Goal: Task Accomplishment & Management: Complete application form

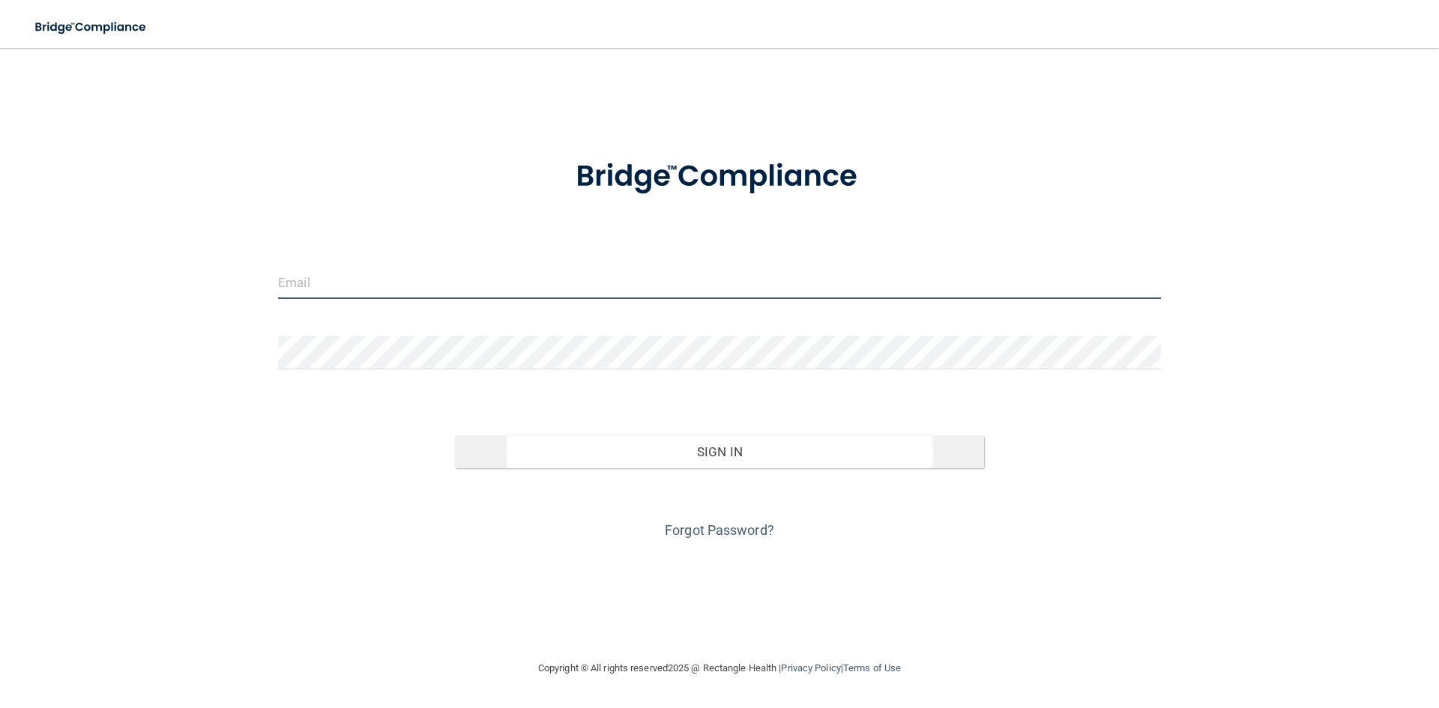
type input "[EMAIL_ADDRESS][DOMAIN_NAME]"
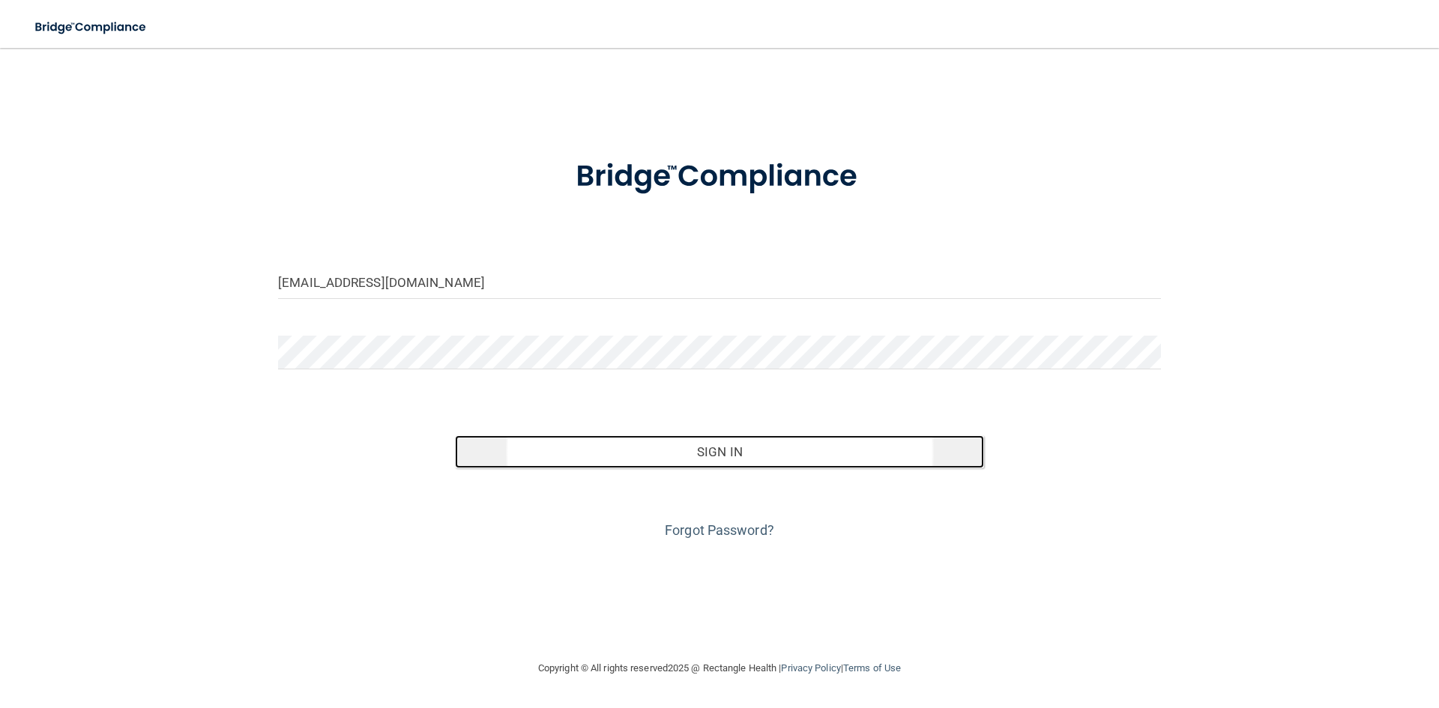
click at [806, 458] on button "Sign In" at bounding box center [720, 451] width 530 height 33
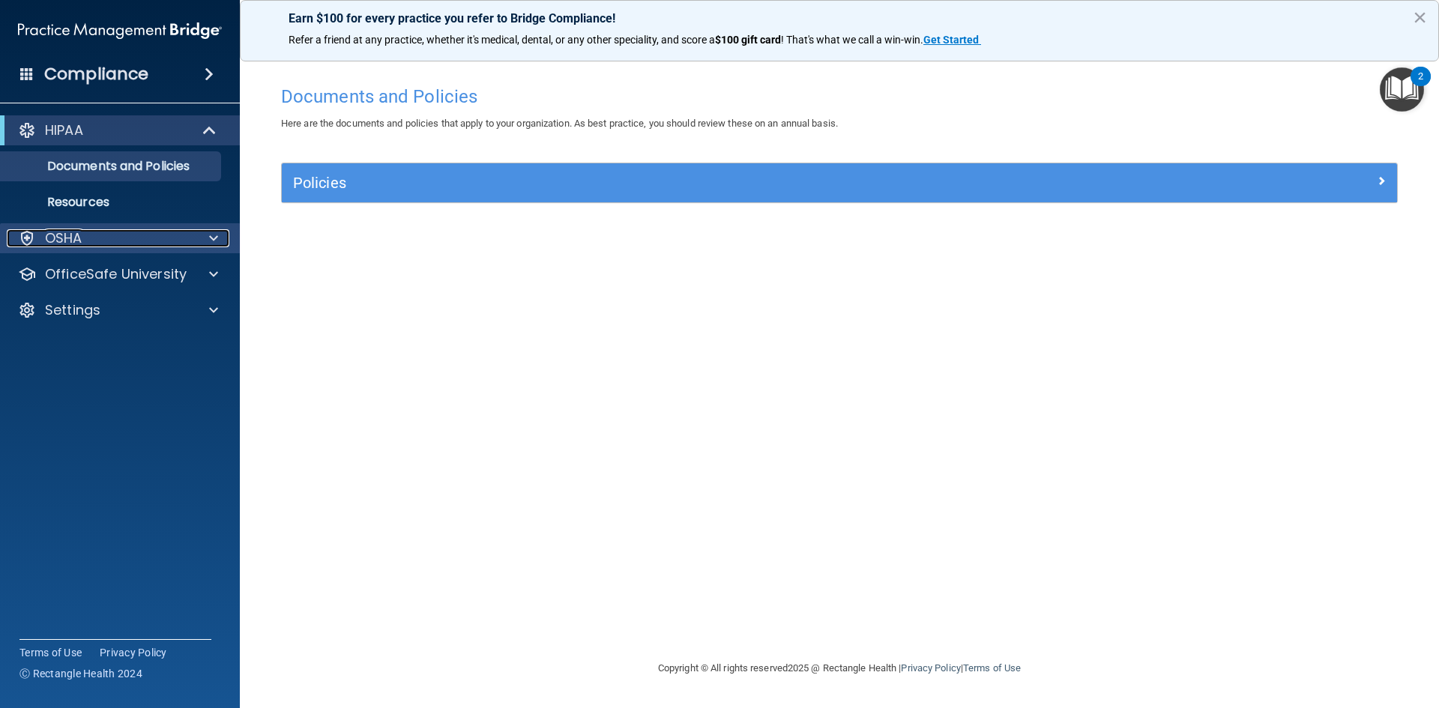
click at [207, 232] on div at bounding box center [211, 238] width 37 height 18
click at [208, 244] on div at bounding box center [211, 238] width 37 height 18
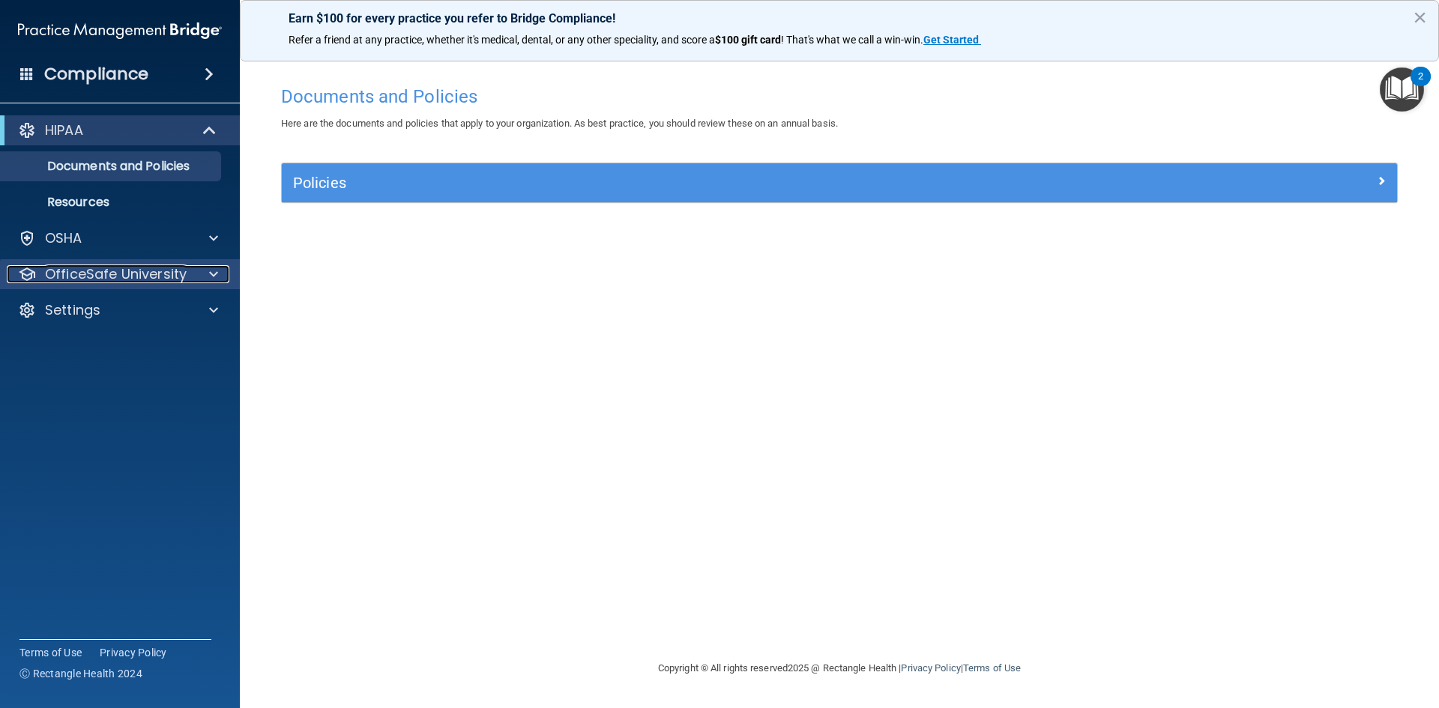
click at [212, 273] on span at bounding box center [213, 274] width 9 height 18
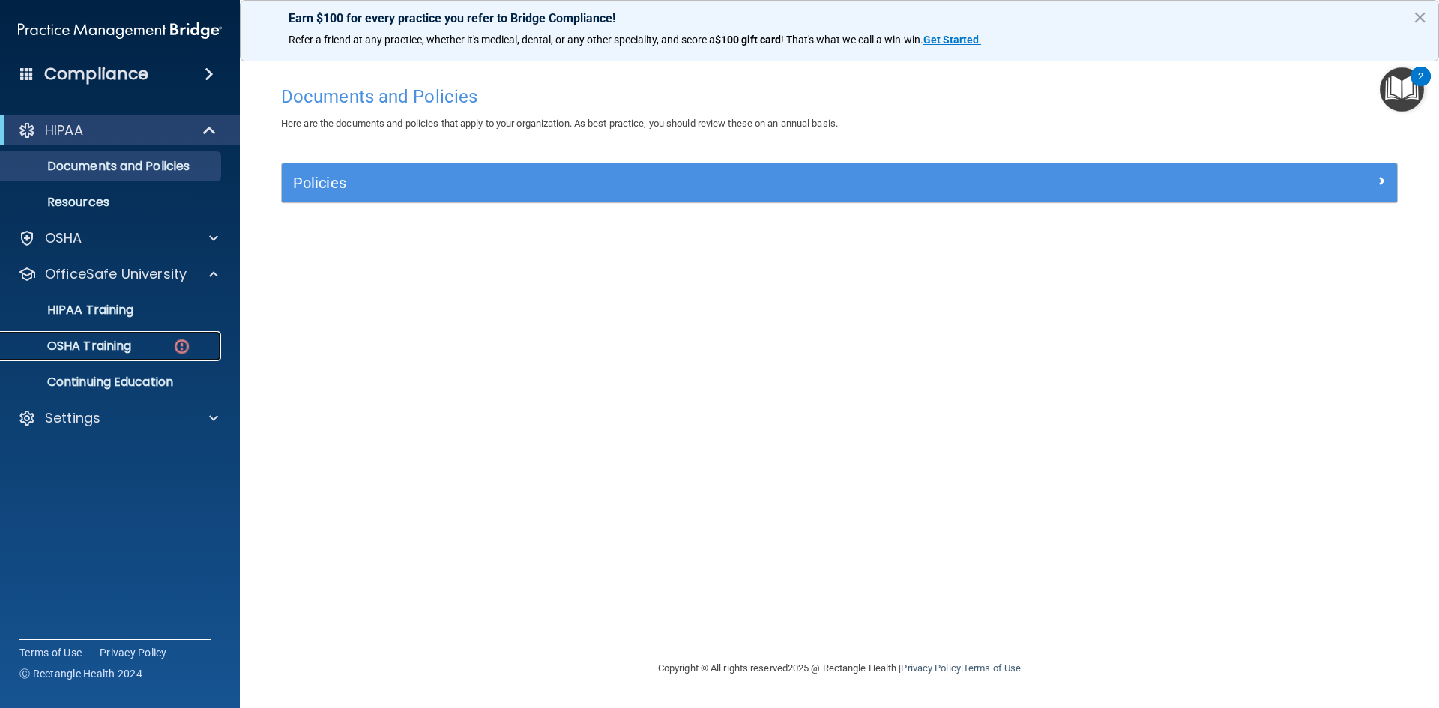
click at [127, 339] on p "OSHA Training" at bounding box center [70, 346] width 121 height 15
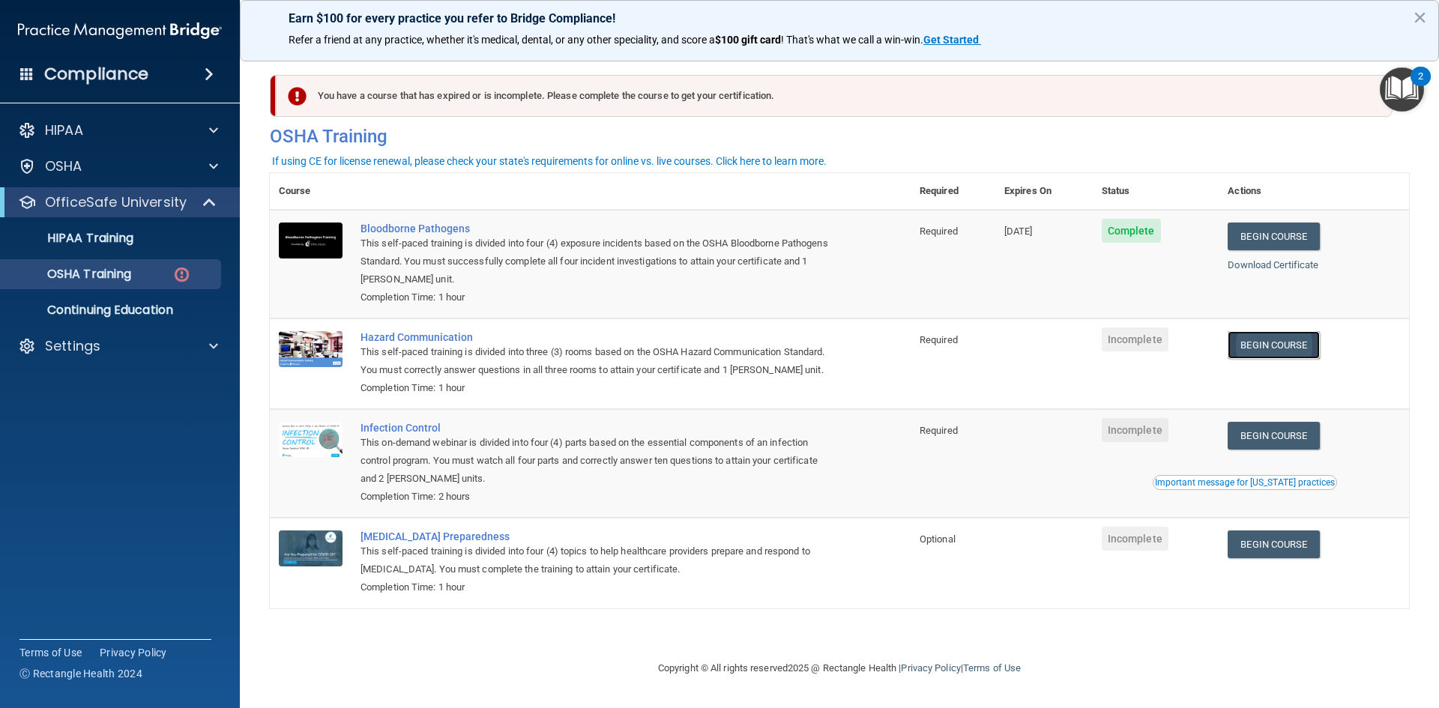
click at [1317, 339] on link "Begin Course" at bounding box center [1273, 345] width 91 height 28
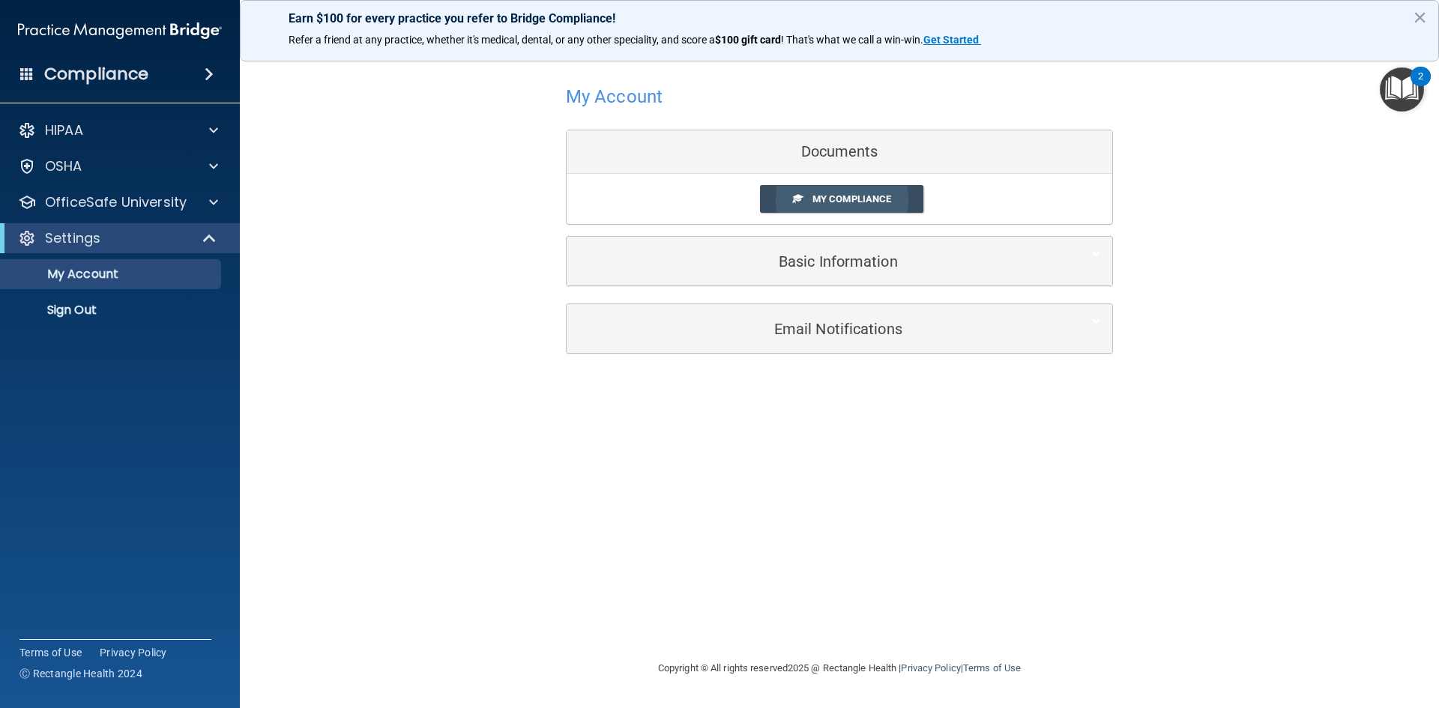
click at [828, 200] on span "My Compliance" at bounding box center [851, 198] width 79 height 11
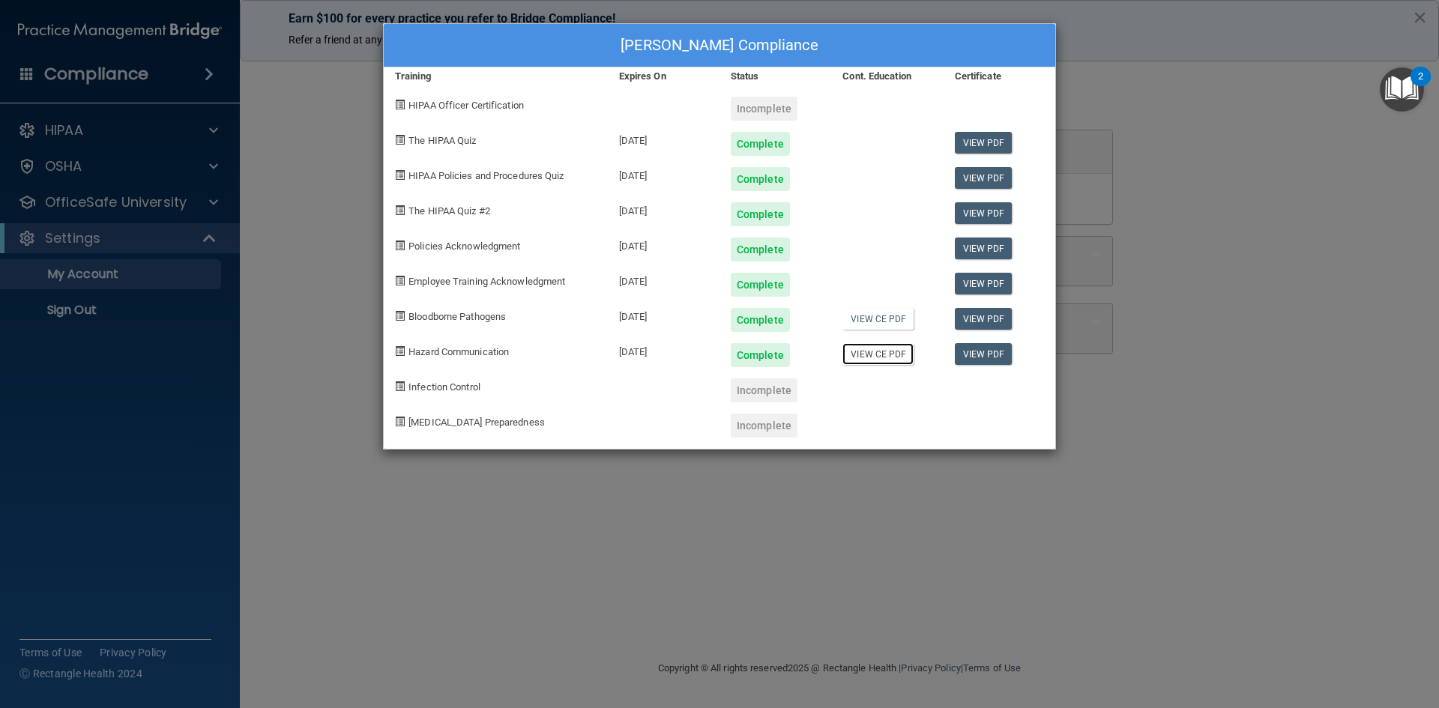
click at [875, 356] on link "View CE PDF" at bounding box center [877, 354] width 71 height 22
click at [985, 355] on link "View PDF" at bounding box center [984, 354] width 58 height 22
click at [873, 320] on link "View CE PDF" at bounding box center [877, 319] width 71 height 22
drag, startPoint x: 314, startPoint y: 167, endPoint x: 274, endPoint y: 186, distance: 43.9
click at [312, 167] on div "Griselda Gracia's Compliance Training Expires On Status Cont. Education Certifi…" at bounding box center [719, 354] width 1439 height 708
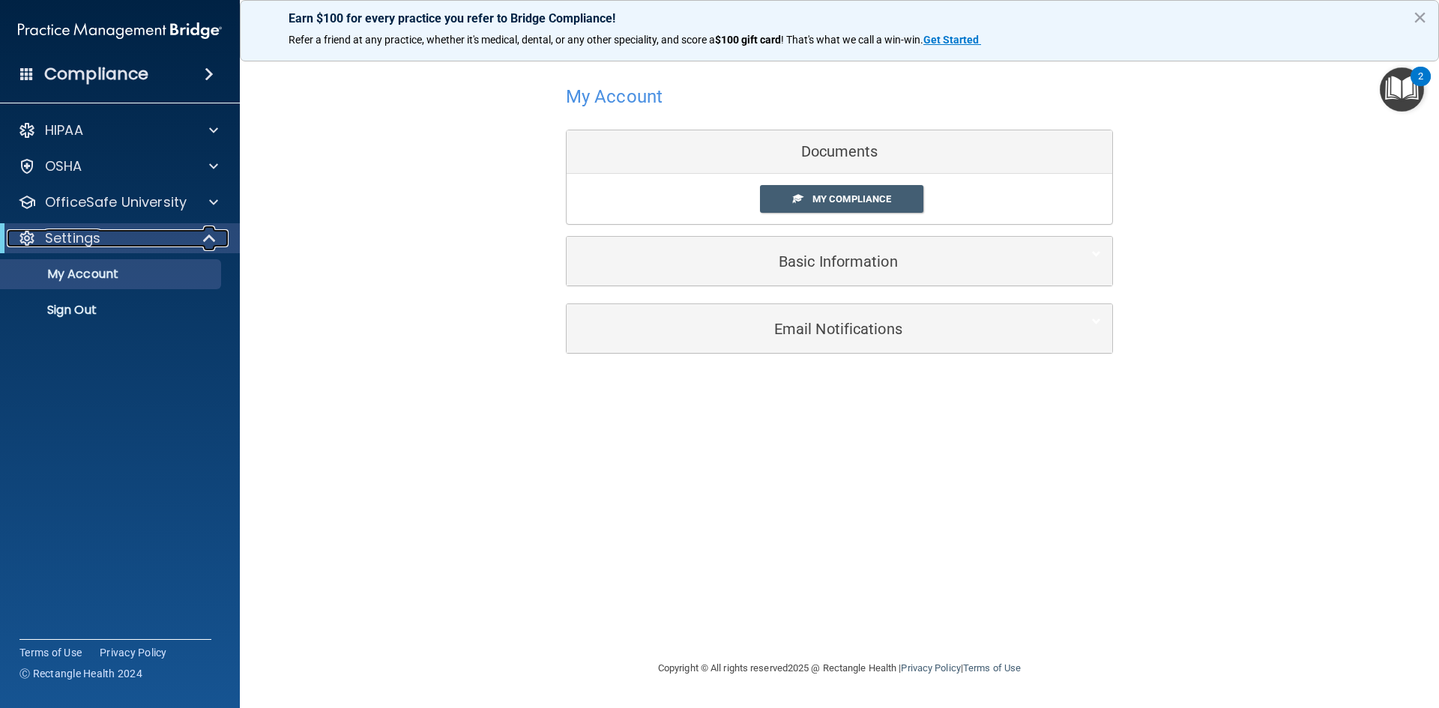
click at [193, 240] on div at bounding box center [210, 238] width 37 height 18
click at [196, 217] on div "OfficeSafe University" at bounding box center [120, 202] width 241 height 30
click at [205, 200] on div at bounding box center [211, 202] width 37 height 18
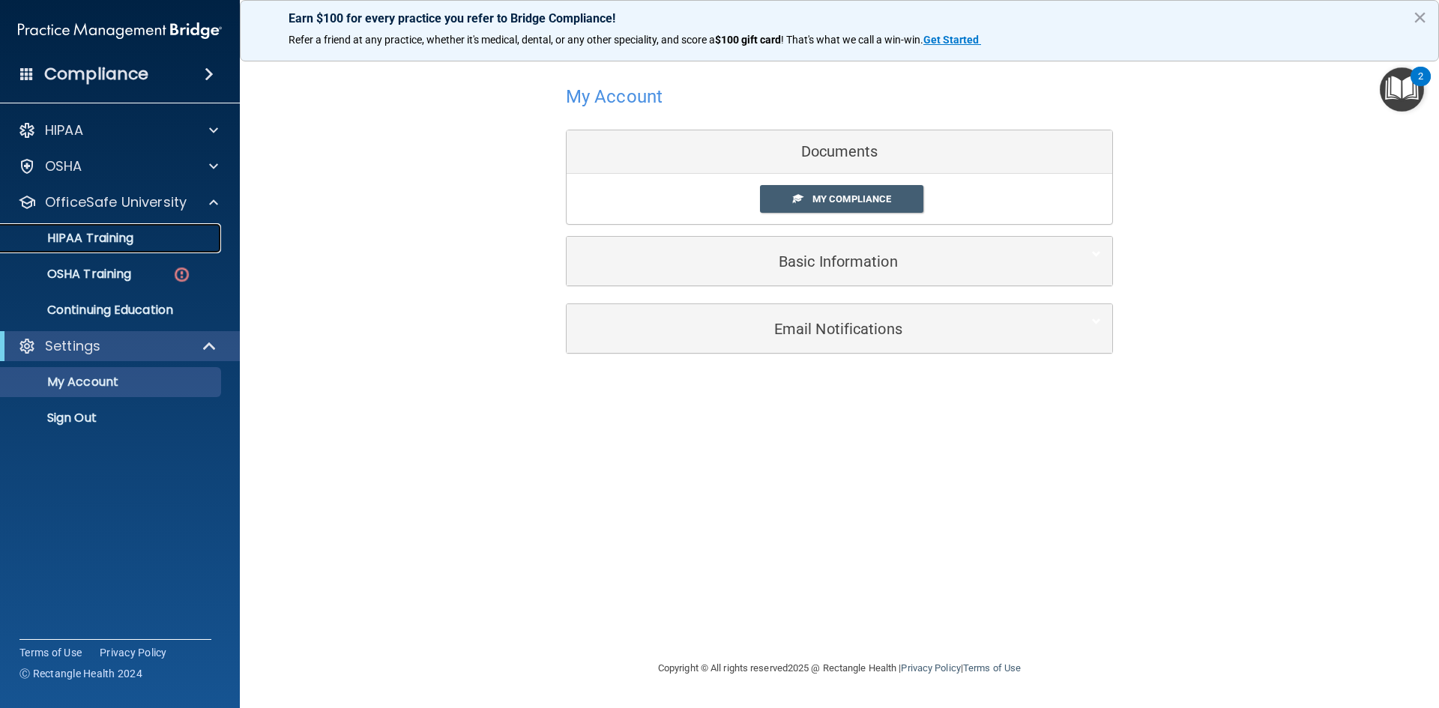
click at [148, 253] on link "HIPAA Training" at bounding box center [103, 238] width 236 height 30
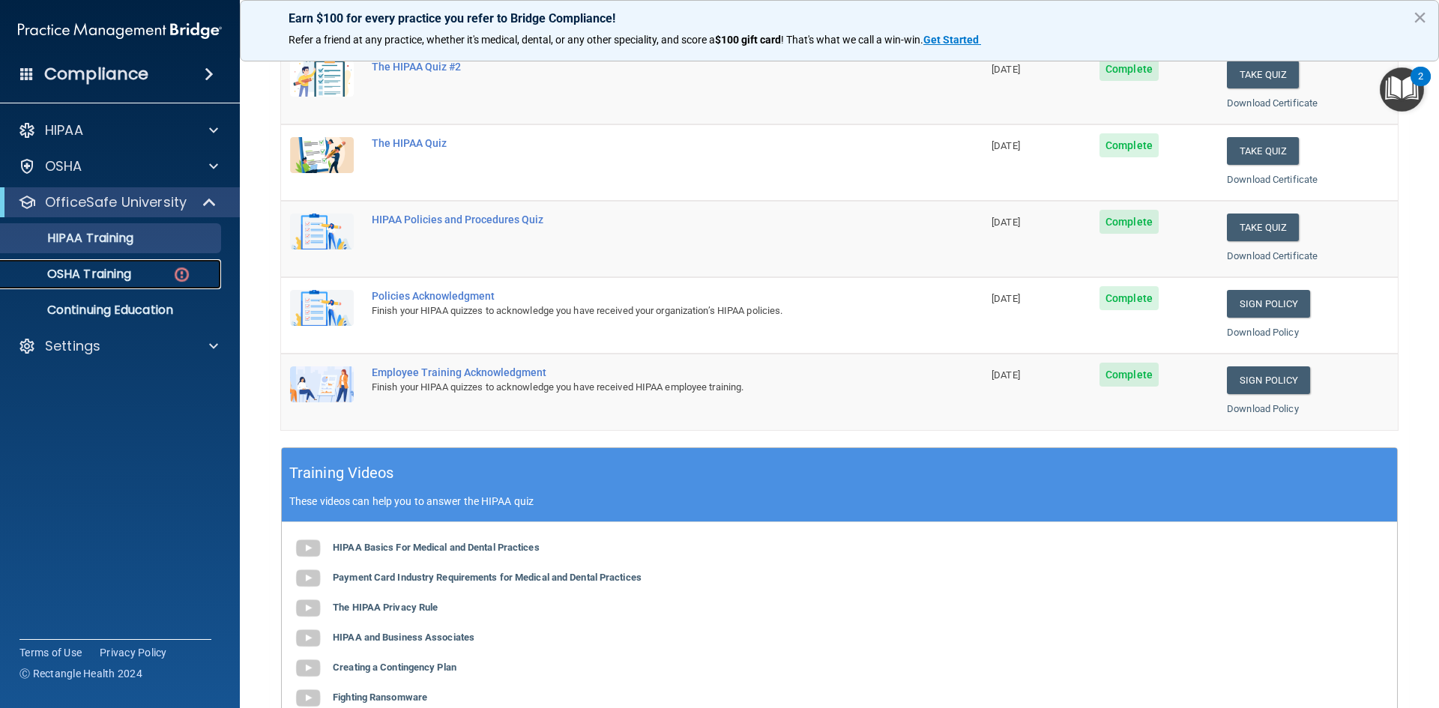
scroll to position [196, 0]
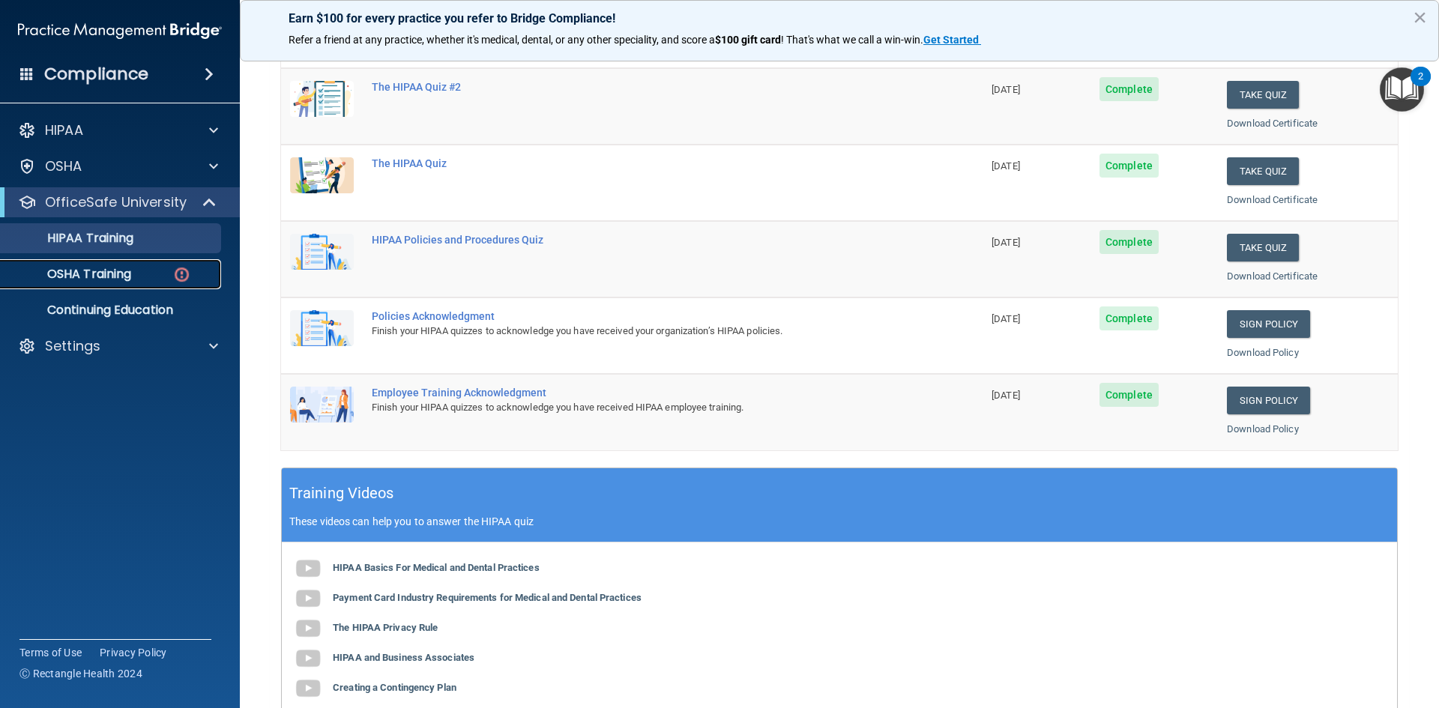
click at [179, 268] on img at bounding box center [181, 274] width 19 height 19
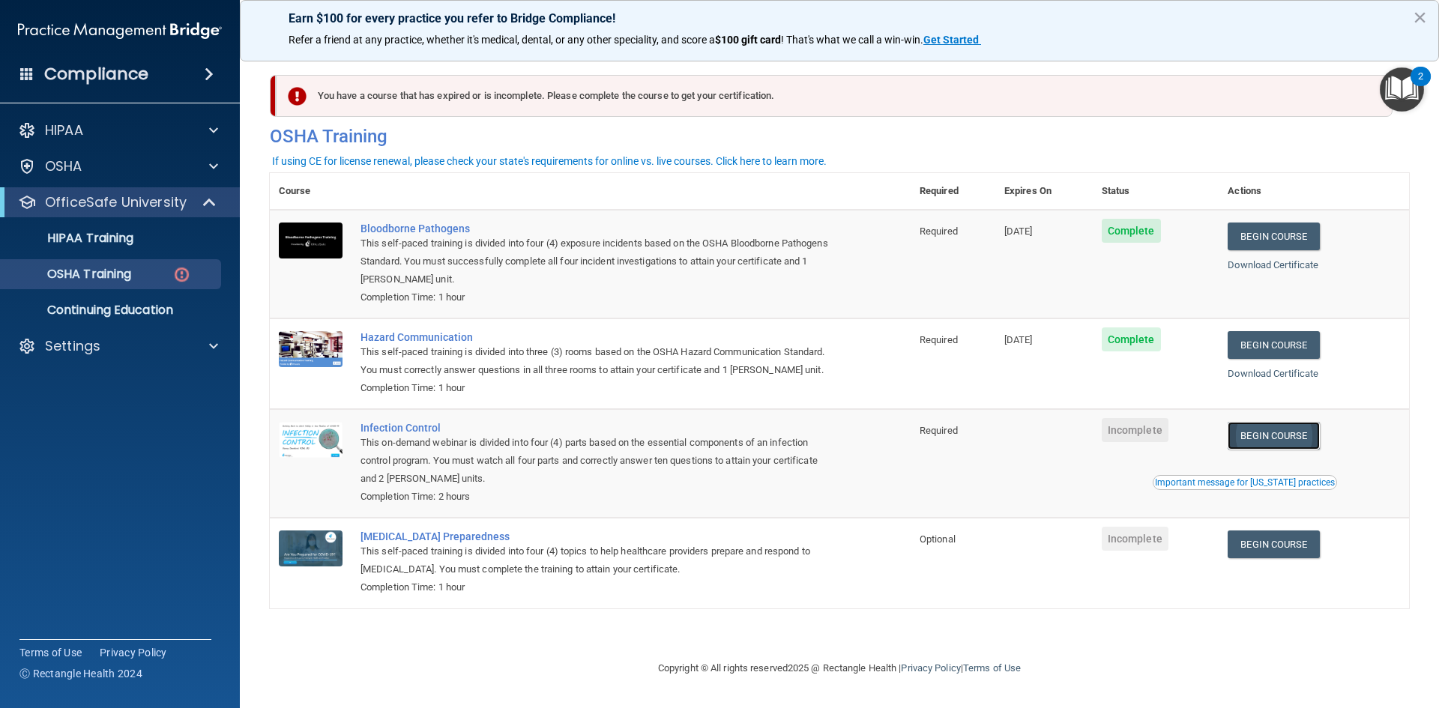
click at [1279, 440] on link "Begin Course" at bounding box center [1273, 436] width 91 height 28
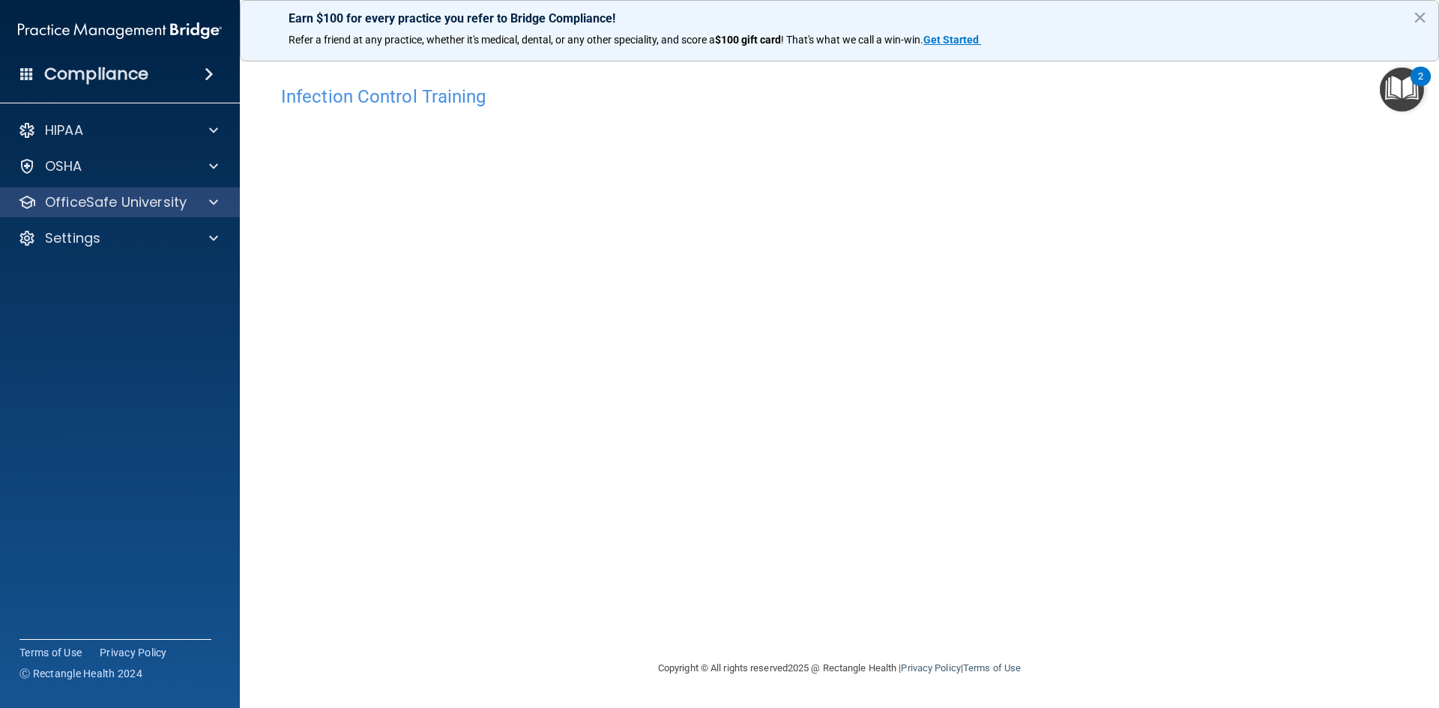
click at [156, 212] on div "OfficeSafe University" at bounding box center [120, 202] width 241 height 30
click at [190, 205] on div "OfficeSafe University" at bounding box center [100, 202] width 186 height 18
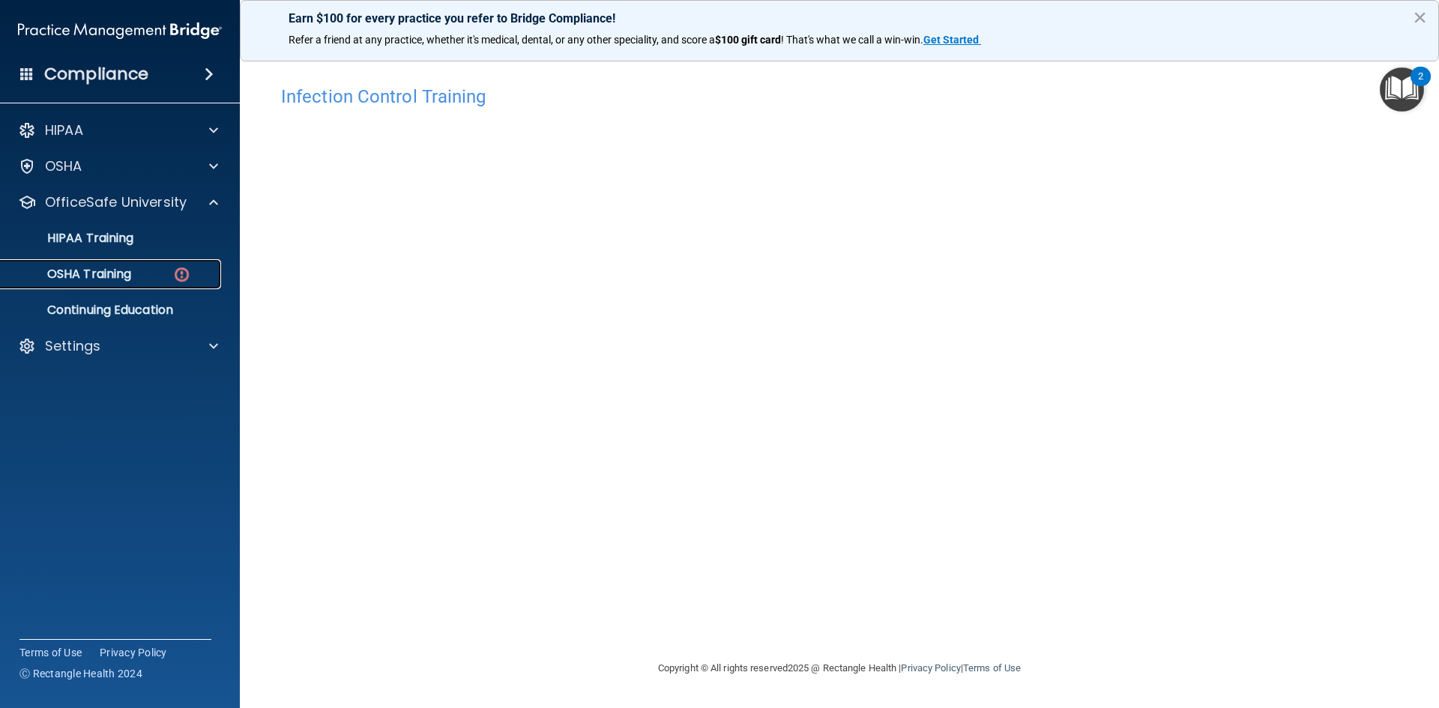
click at [175, 273] on img at bounding box center [181, 274] width 19 height 19
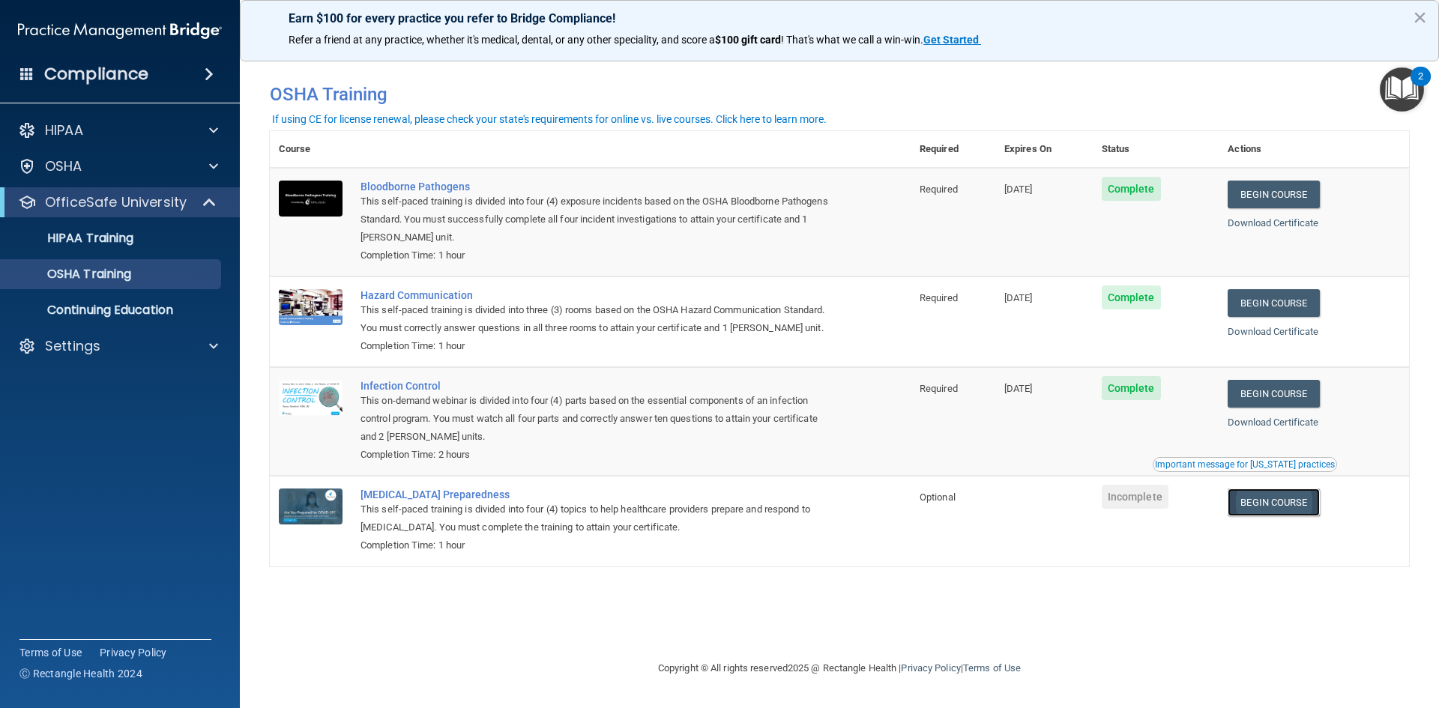
click at [1278, 510] on link "Begin Course" at bounding box center [1273, 503] width 91 height 28
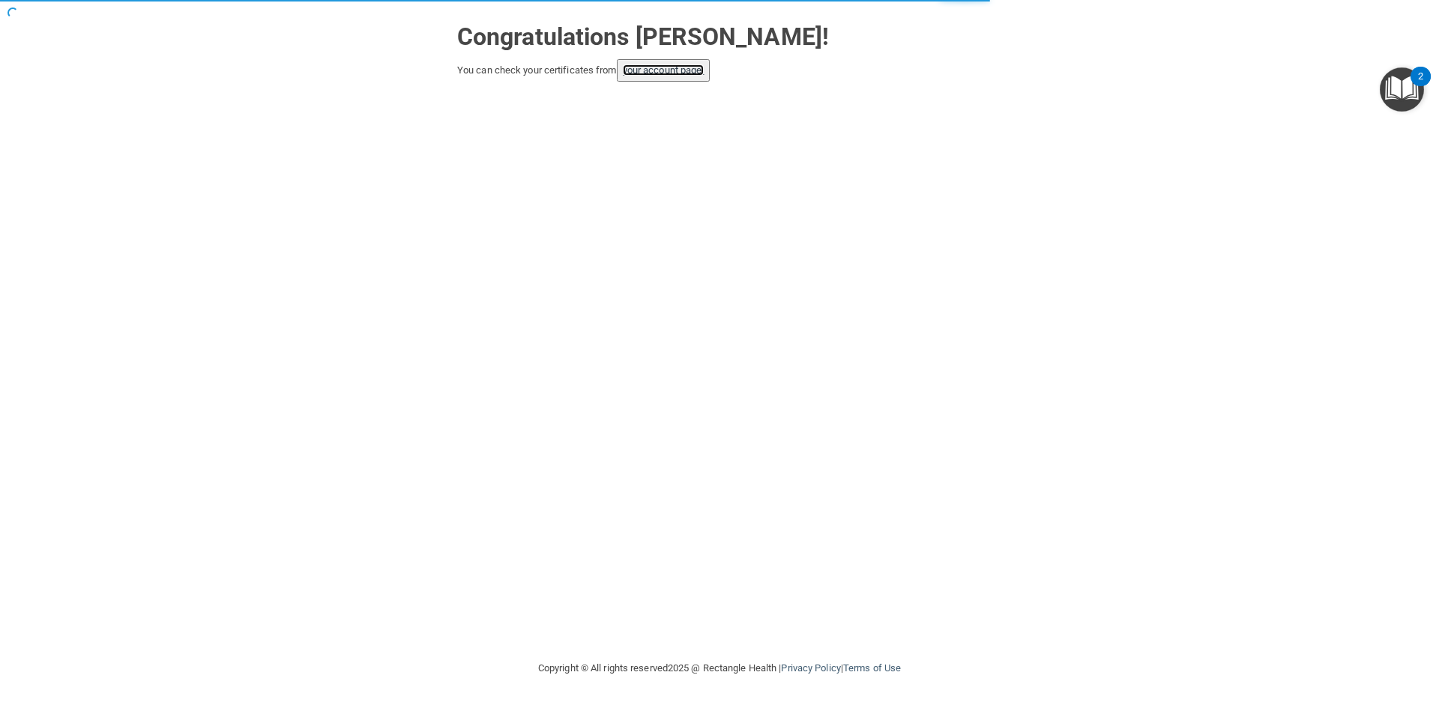
click at [668, 73] on link "your account page!" at bounding box center [664, 69] width 82 height 11
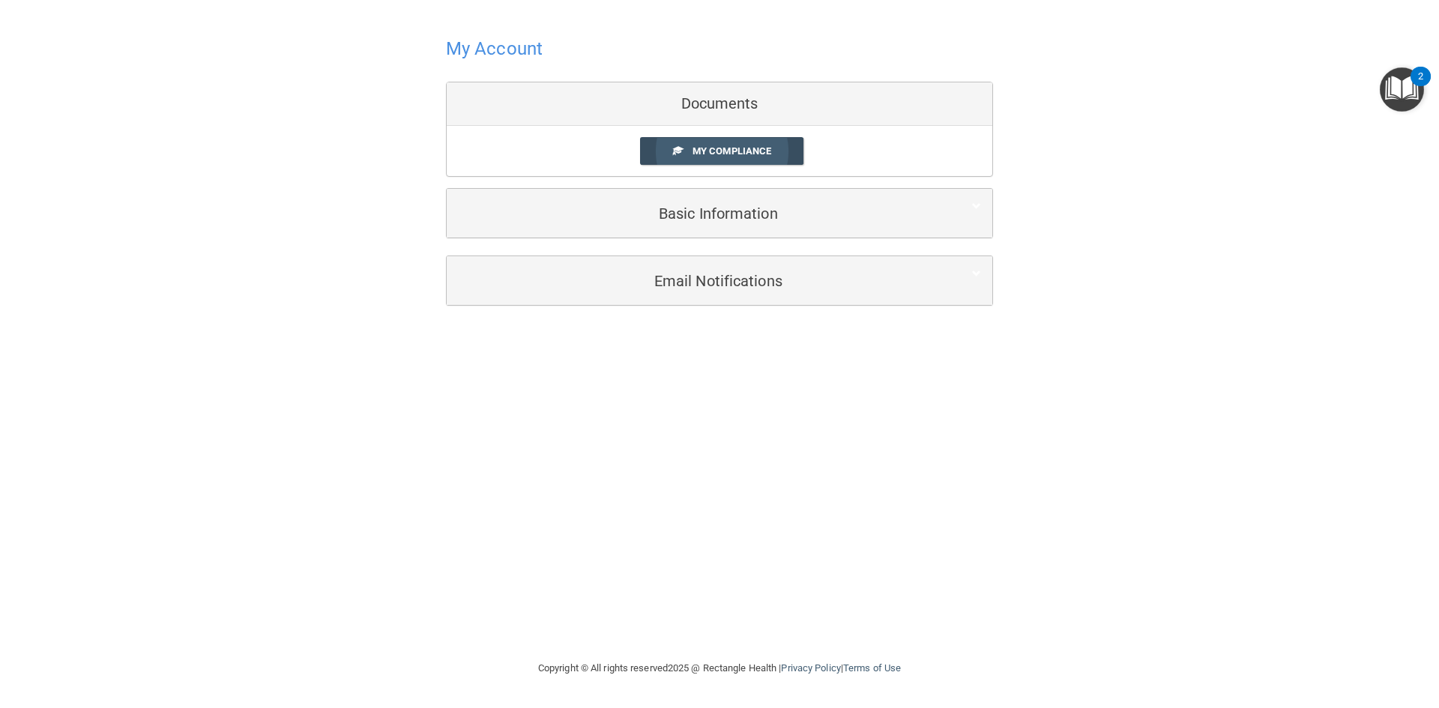
click at [718, 157] on link "My Compliance" at bounding box center [722, 151] width 164 height 28
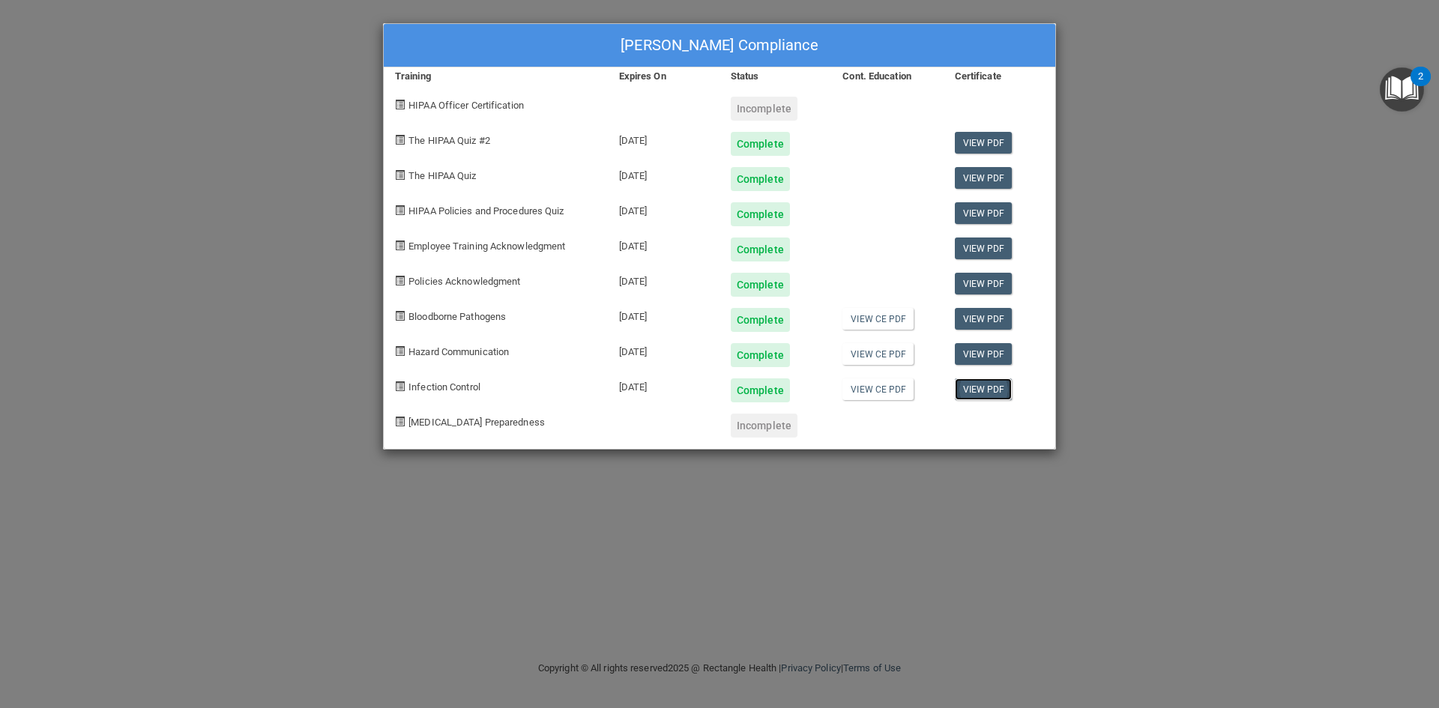
click at [962, 387] on link "View PDF" at bounding box center [984, 389] width 58 height 22
click at [1165, 380] on div "Griselda Gracia's Compliance Training Expires On Status Cont. Education Certifi…" at bounding box center [719, 354] width 1439 height 708
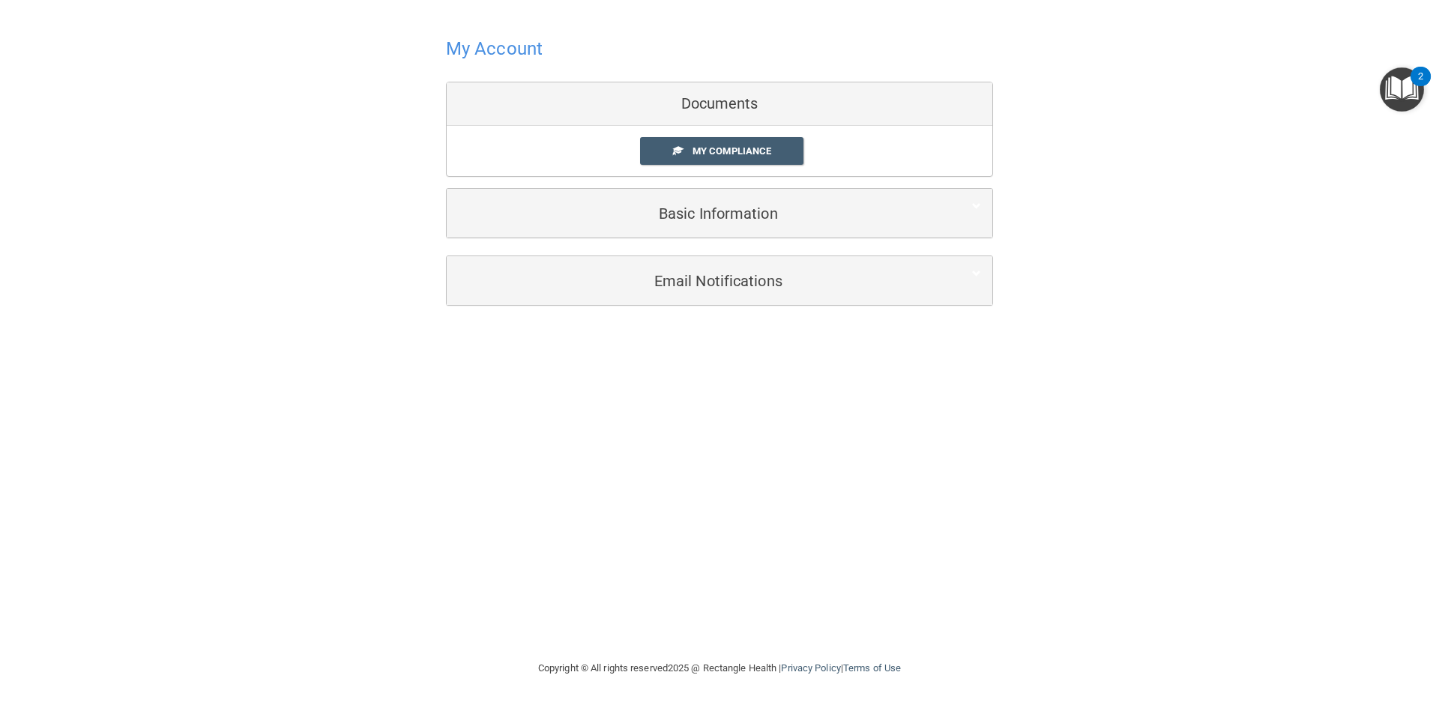
click at [714, 97] on div "Documents" at bounding box center [720, 103] width 546 height 43
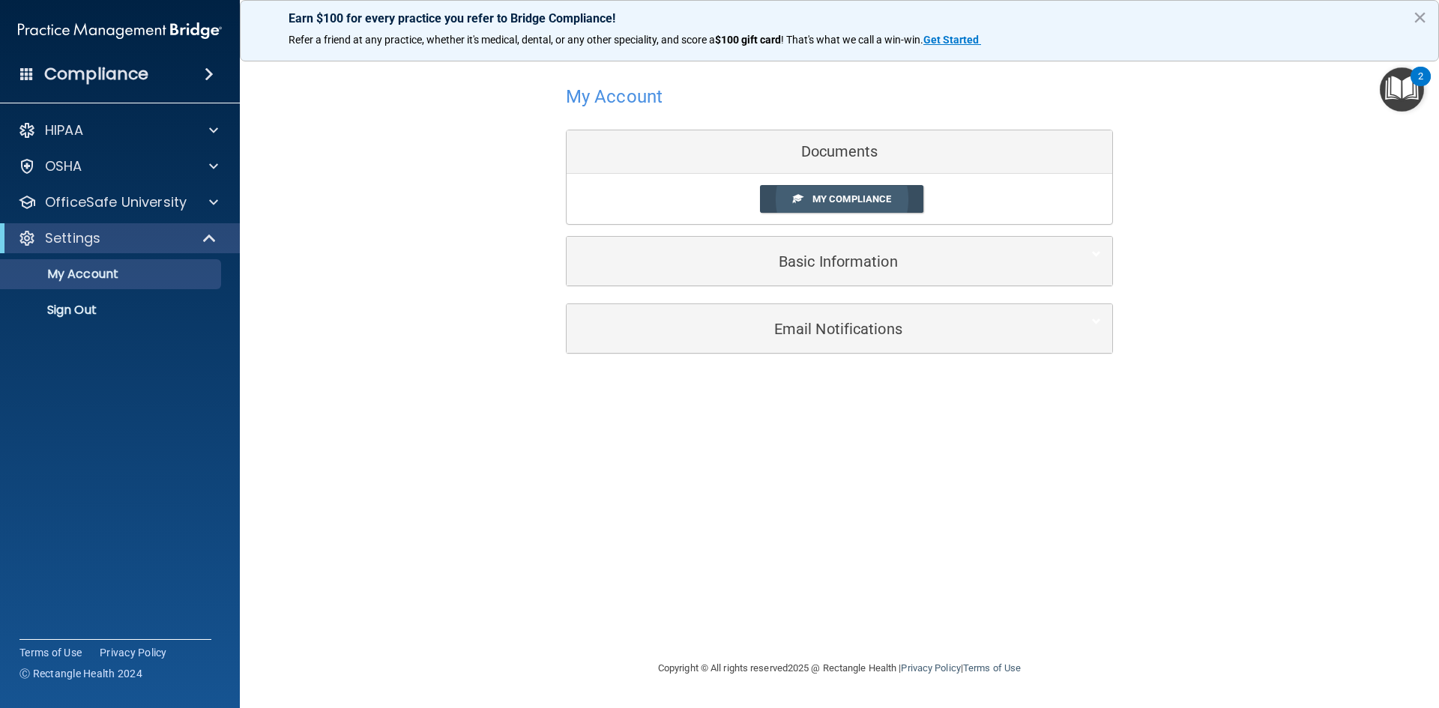
click at [854, 212] on link "My Compliance" at bounding box center [842, 199] width 164 height 28
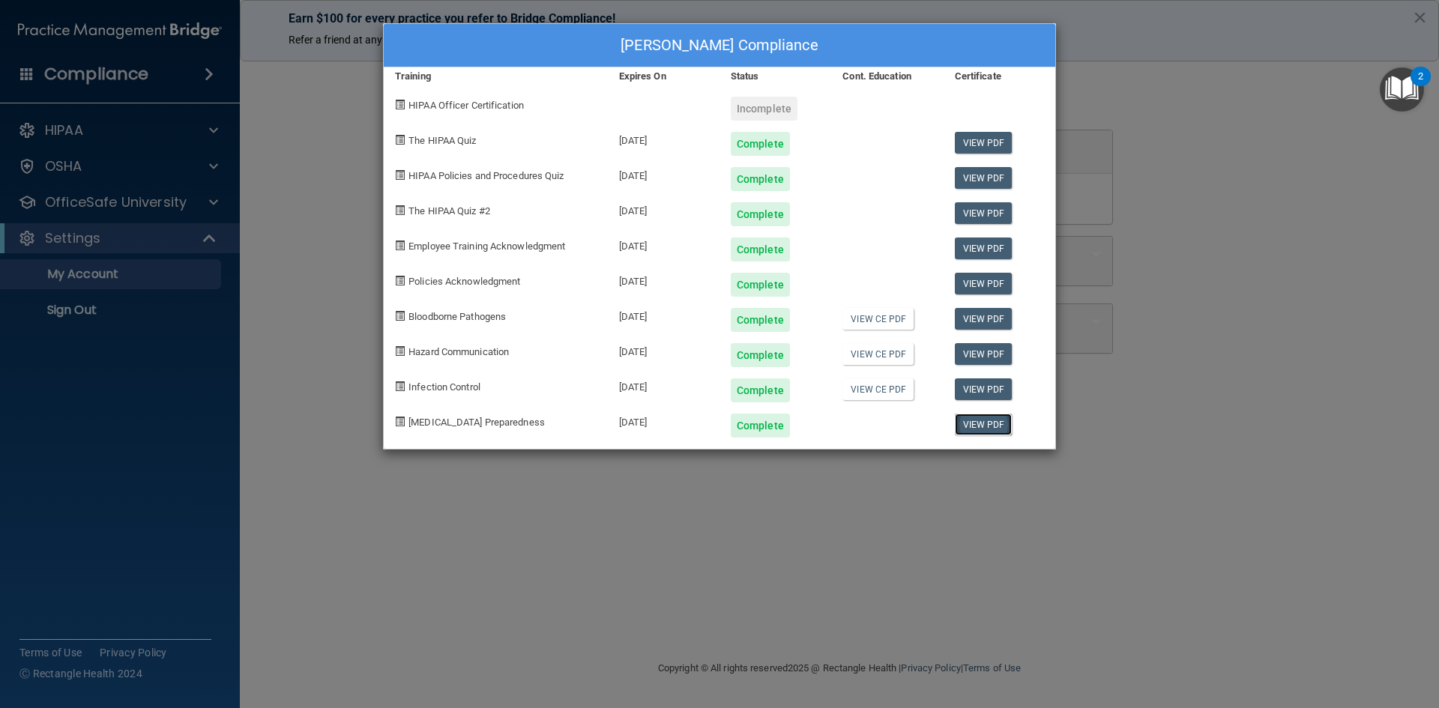
click at [983, 423] on link "View PDF" at bounding box center [984, 425] width 58 height 22
click at [1158, 141] on div "[PERSON_NAME] Compliance Training Expires On Status Cont. Education Certificate…" at bounding box center [719, 354] width 1439 height 708
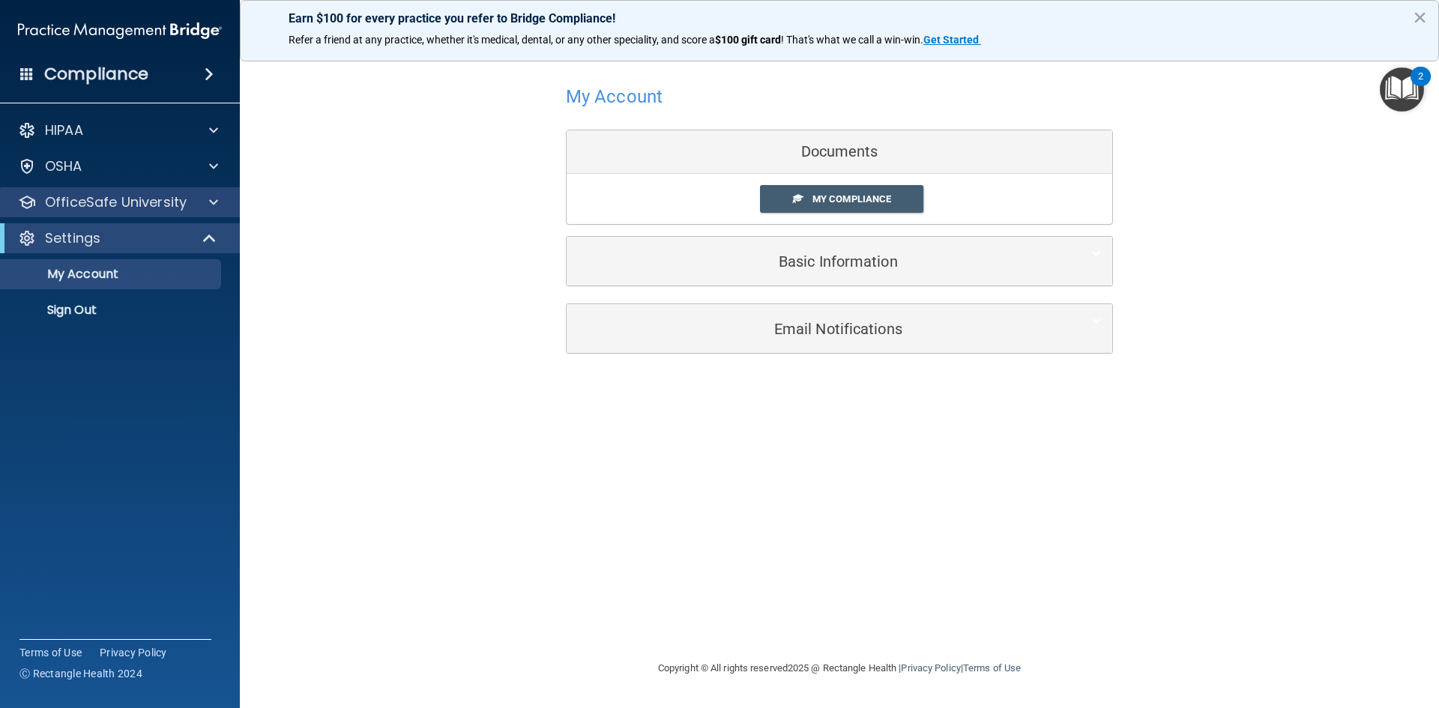
click at [208, 210] on div "OfficeSafe University" at bounding box center [120, 202] width 241 height 30
click at [208, 202] on div at bounding box center [211, 202] width 37 height 18
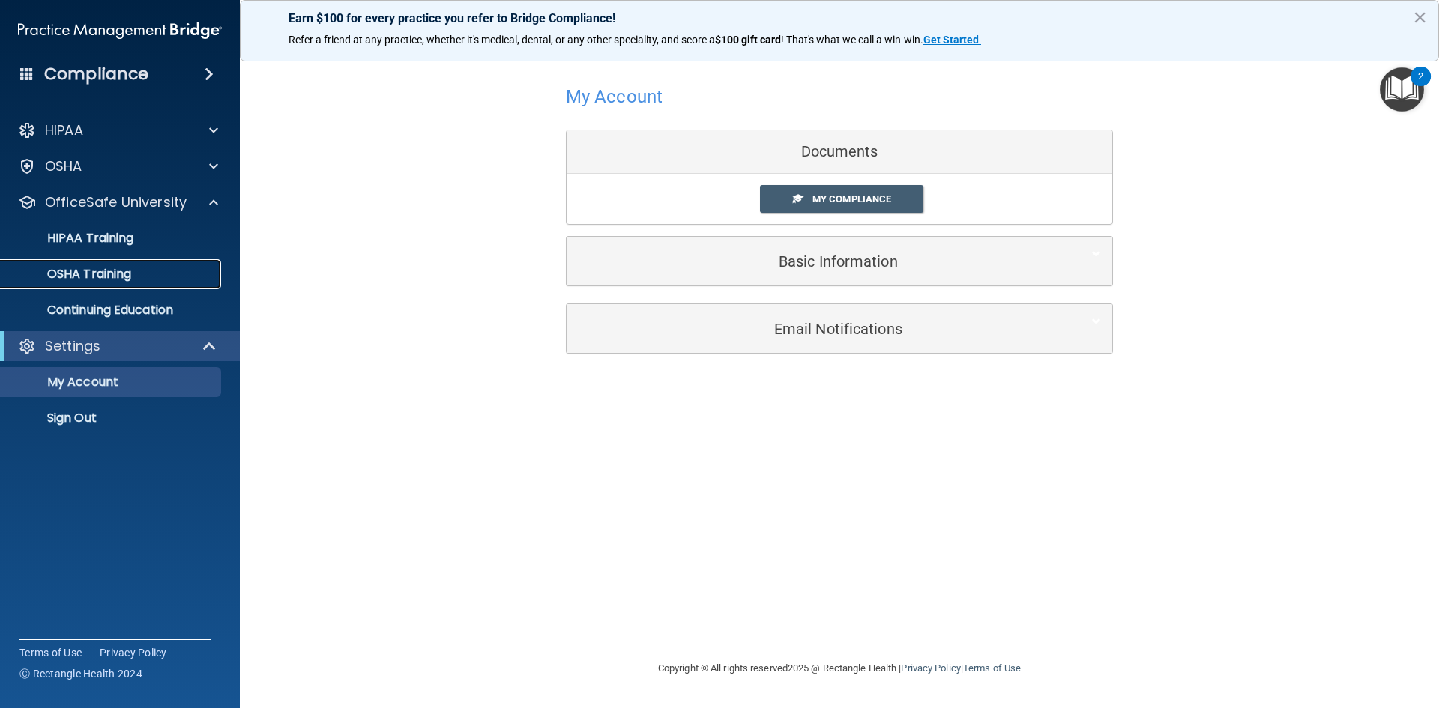
click at [128, 274] on p "OSHA Training" at bounding box center [70, 274] width 121 height 15
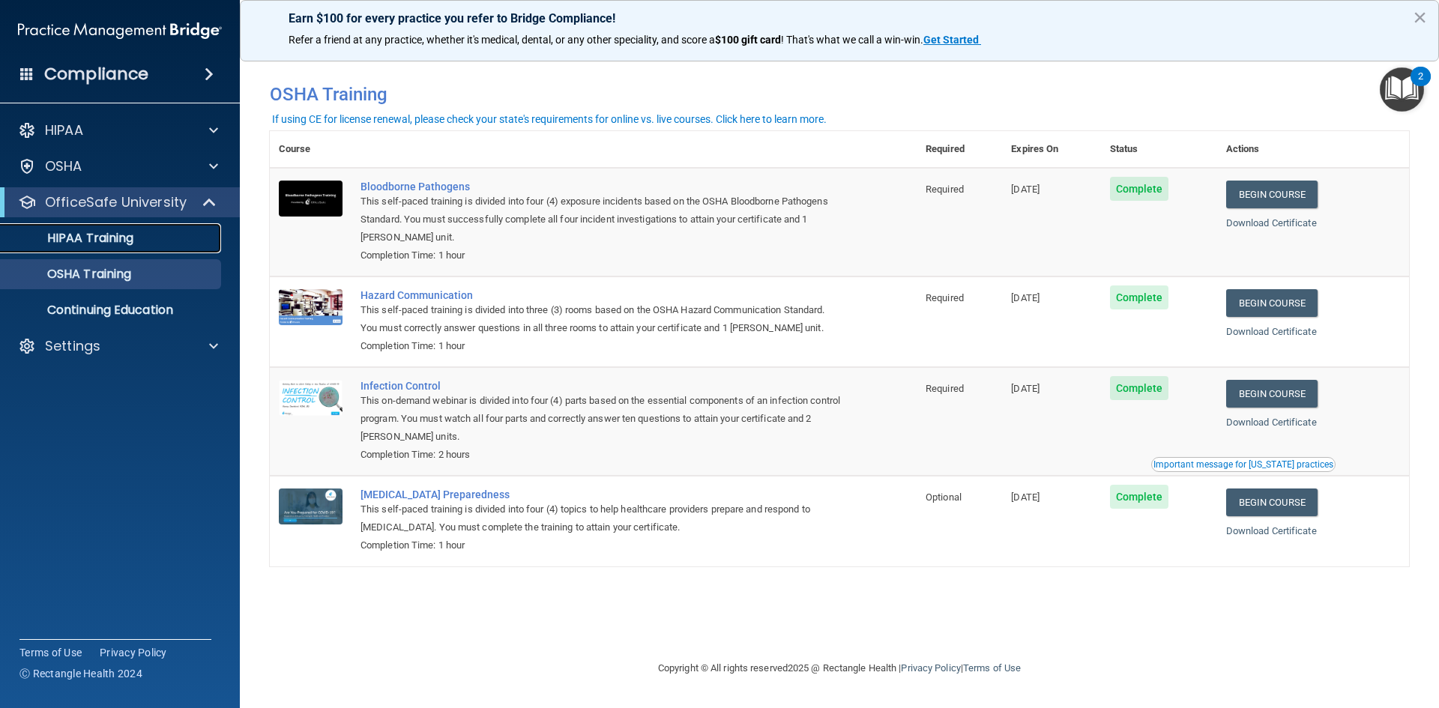
click at [185, 228] on link "HIPAA Training" at bounding box center [103, 238] width 236 height 30
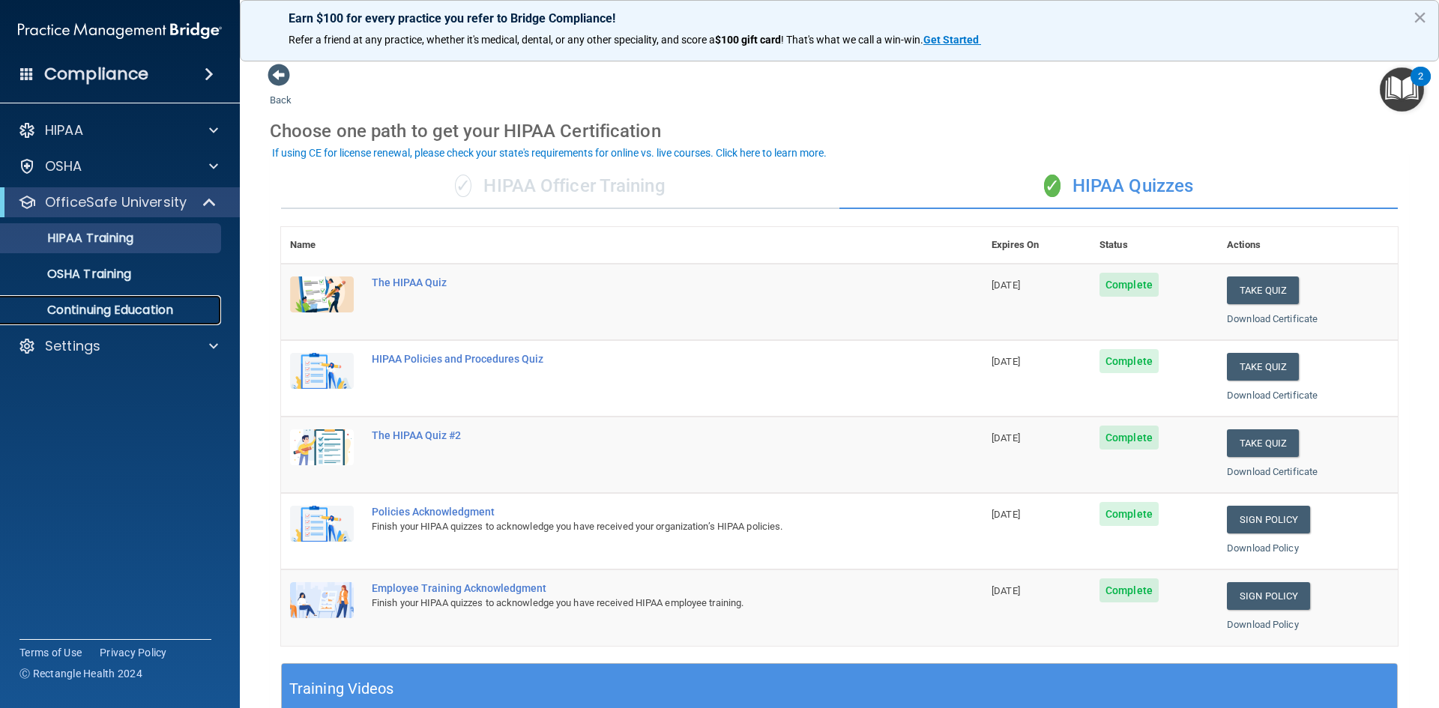
click at [146, 307] on p "Continuing Education" at bounding box center [112, 310] width 205 height 15
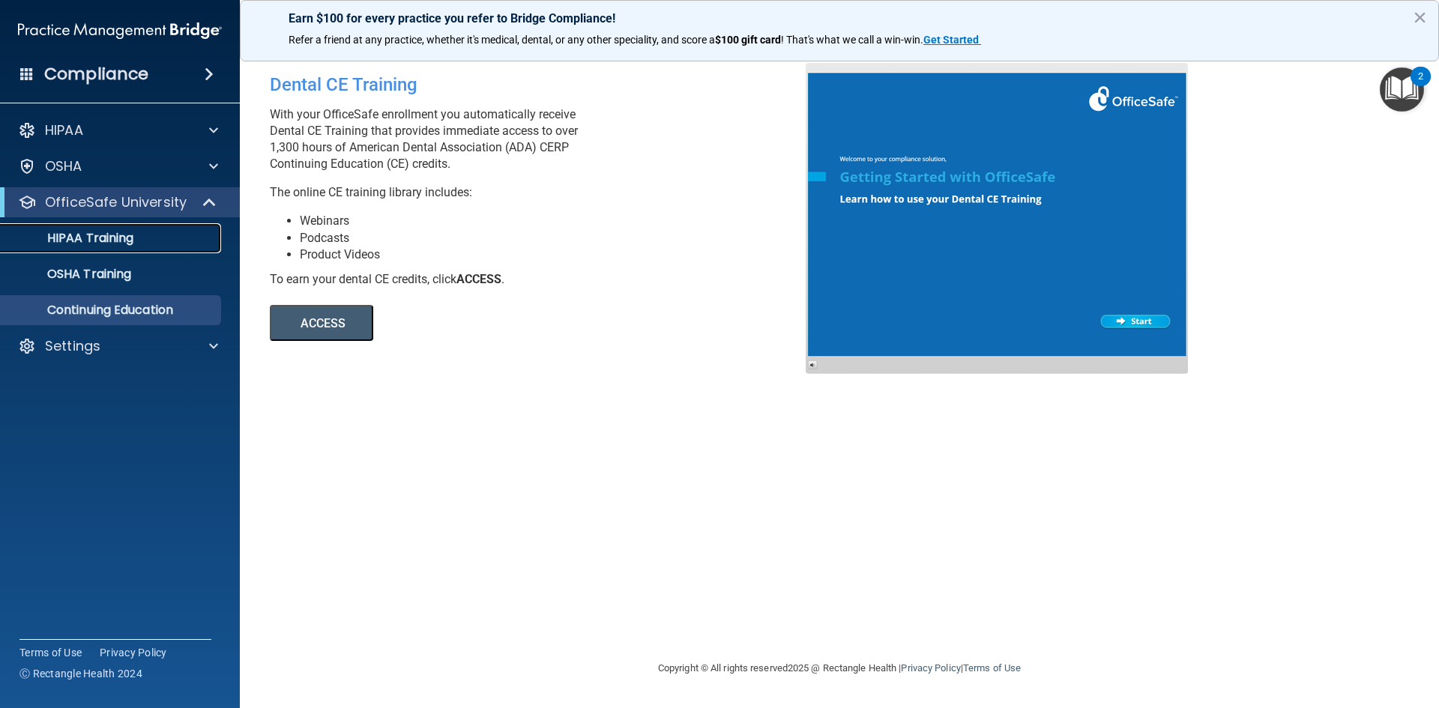
click at [160, 249] on link "HIPAA Training" at bounding box center [103, 238] width 236 height 30
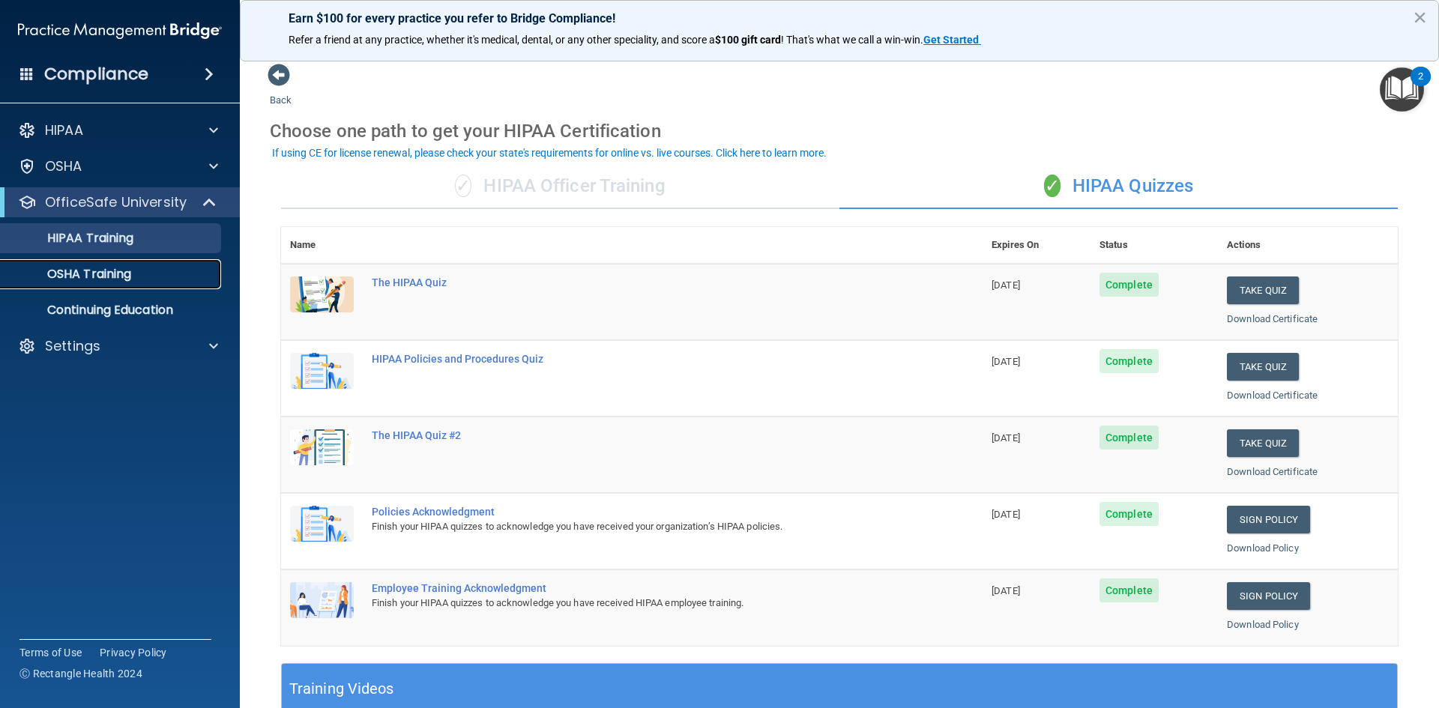
click at [151, 273] on div "OSHA Training" at bounding box center [112, 274] width 205 height 15
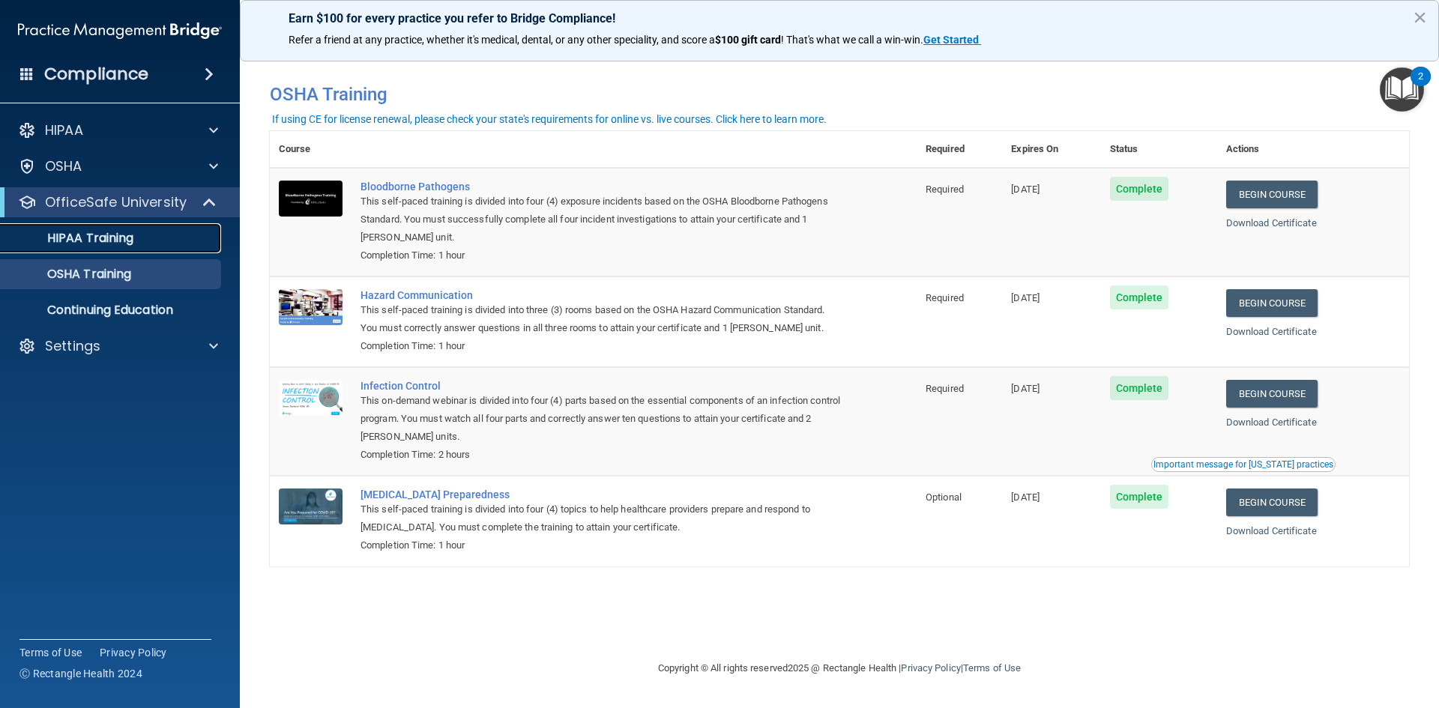
click at [142, 231] on div "HIPAA Training" at bounding box center [112, 238] width 205 height 15
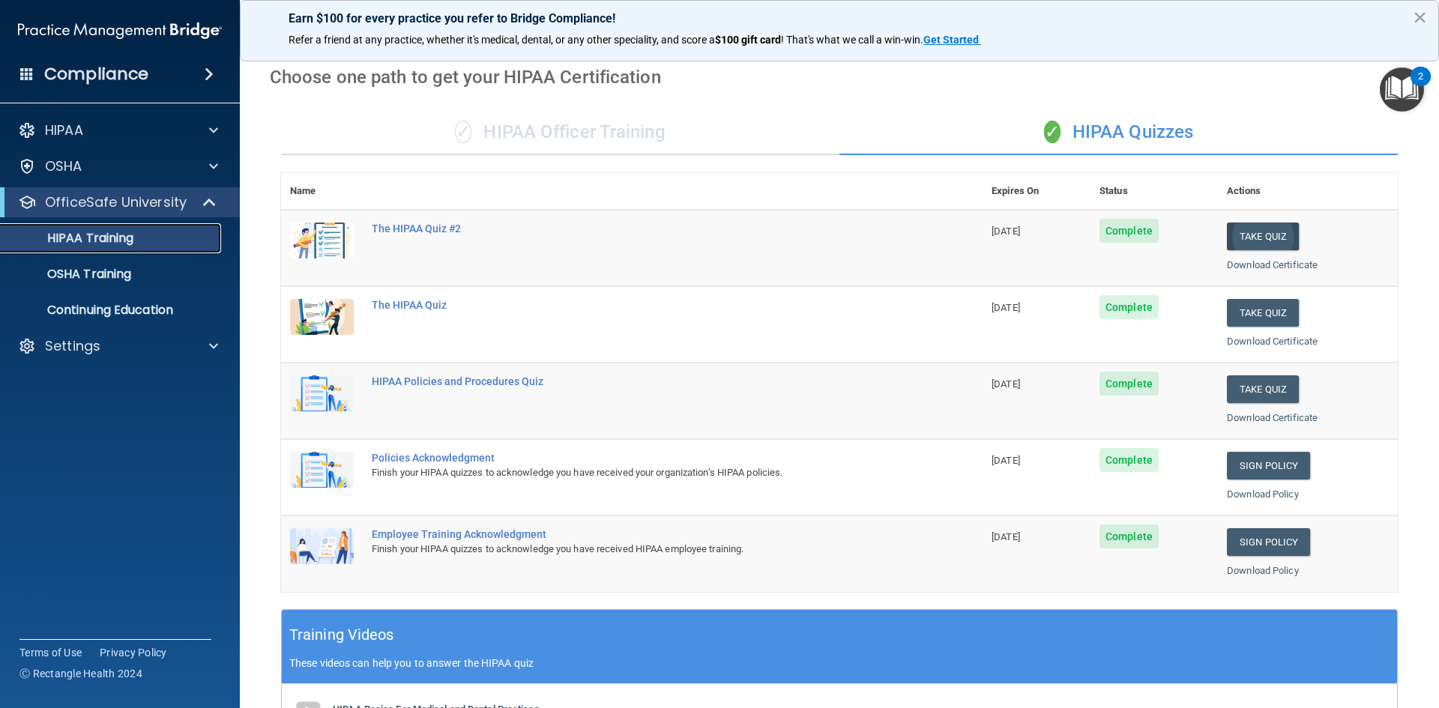
scroll to position [46, 0]
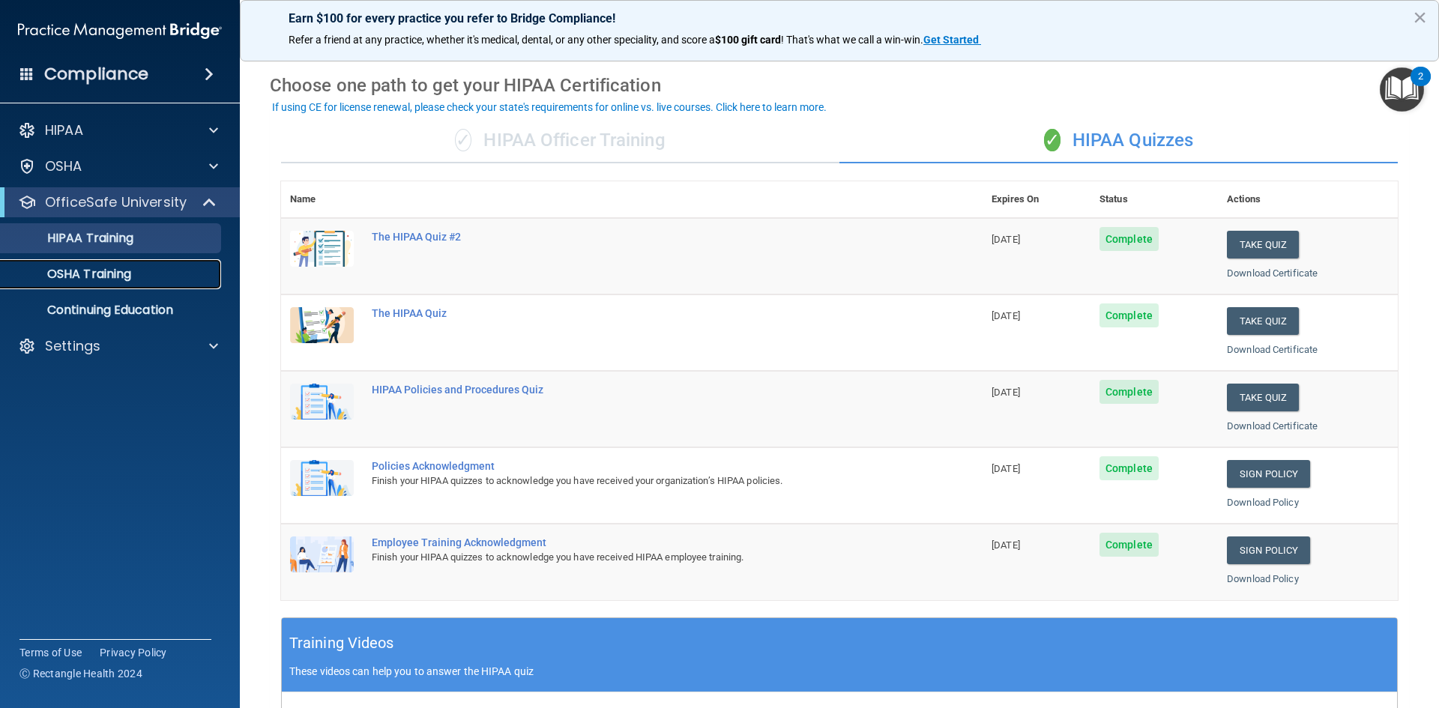
click at [73, 270] on p "OSHA Training" at bounding box center [70, 274] width 121 height 15
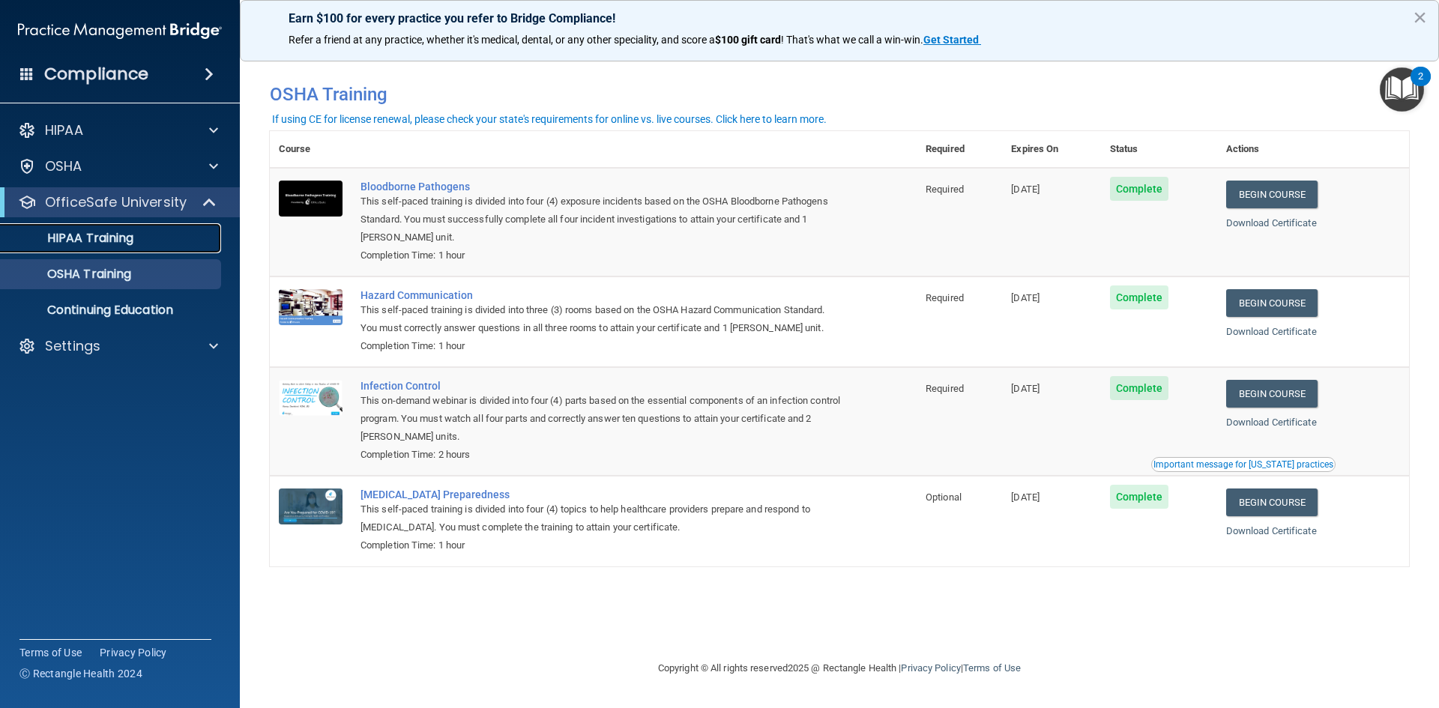
click at [116, 235] on p "HIPAA Training" at bounding box center [72, 238] width 124 height 15
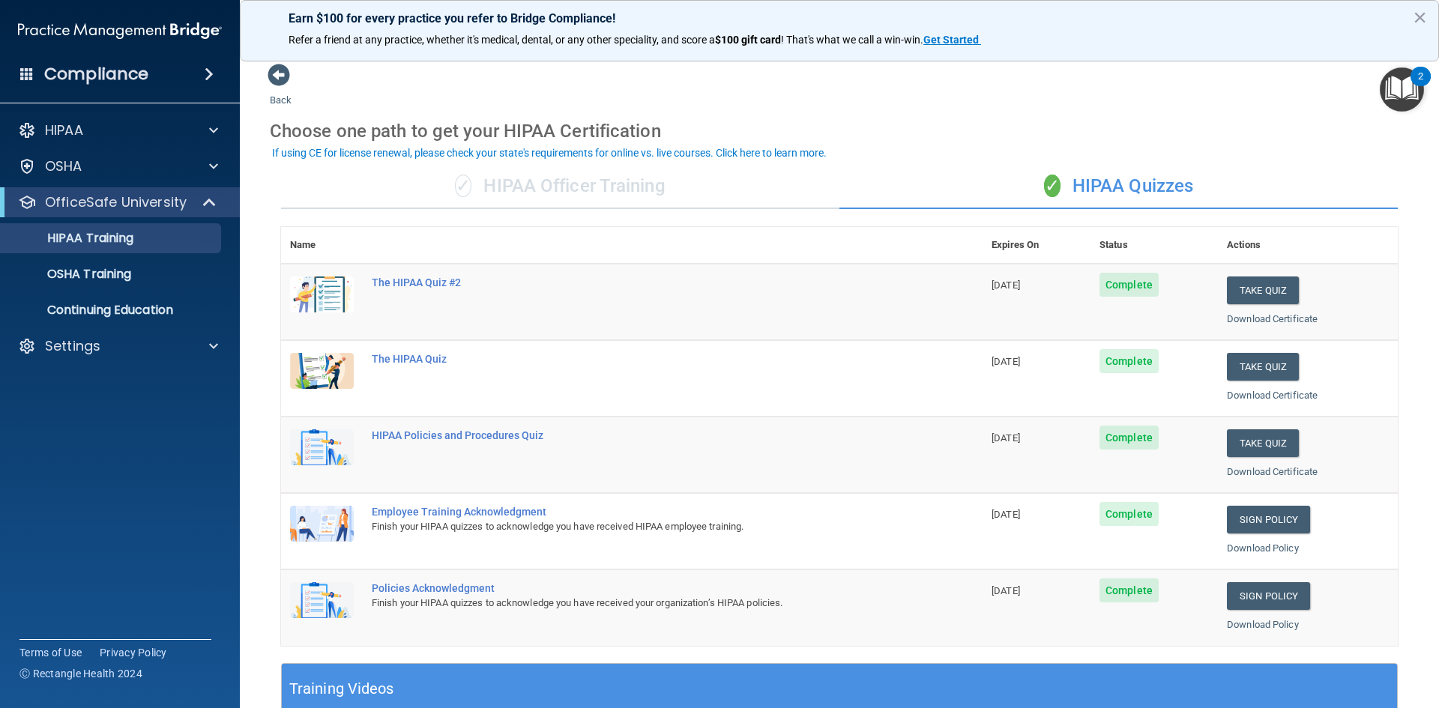
click at [584, 187] on div "✓ HIPAA Officer Training" at bounding box center [560, 186] width 558 height 45
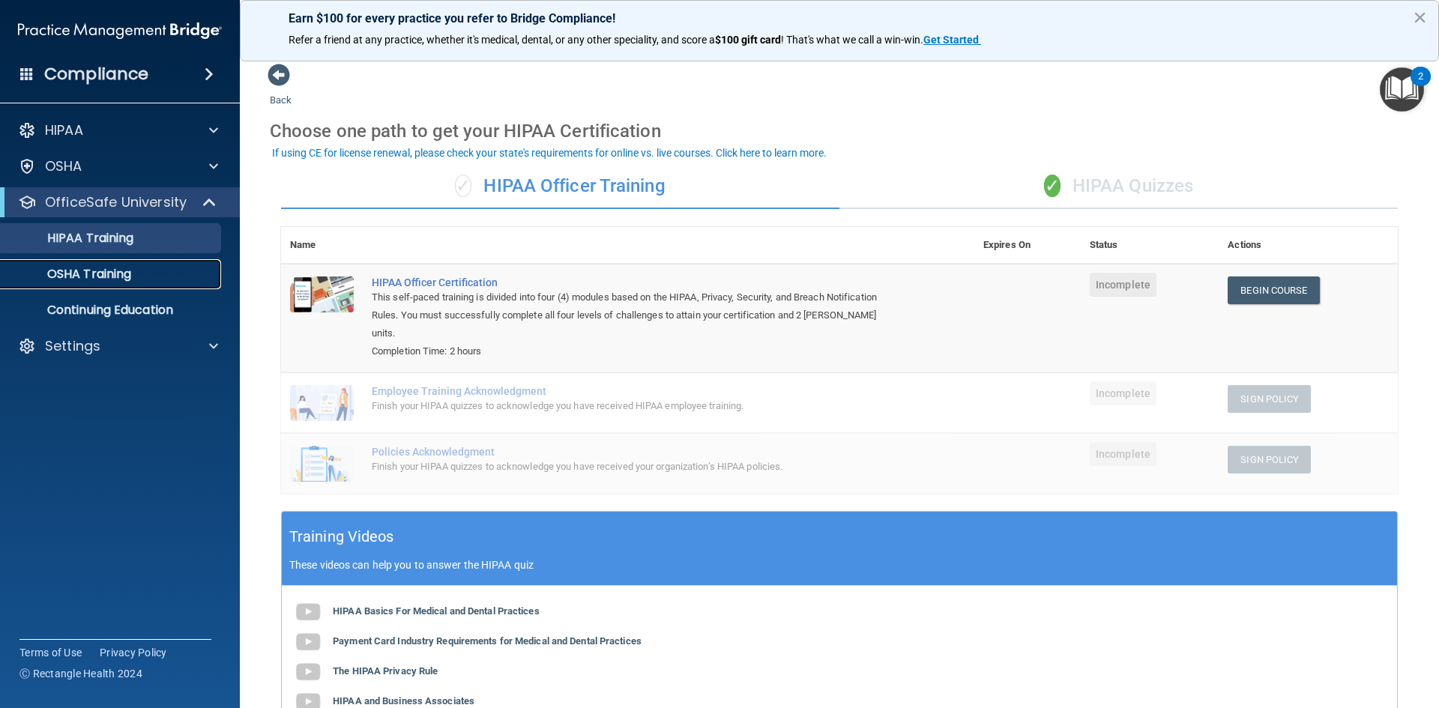
click at [129, 280] on p "OSHA Training" at bounding box center [70, 274] width 121 height 15
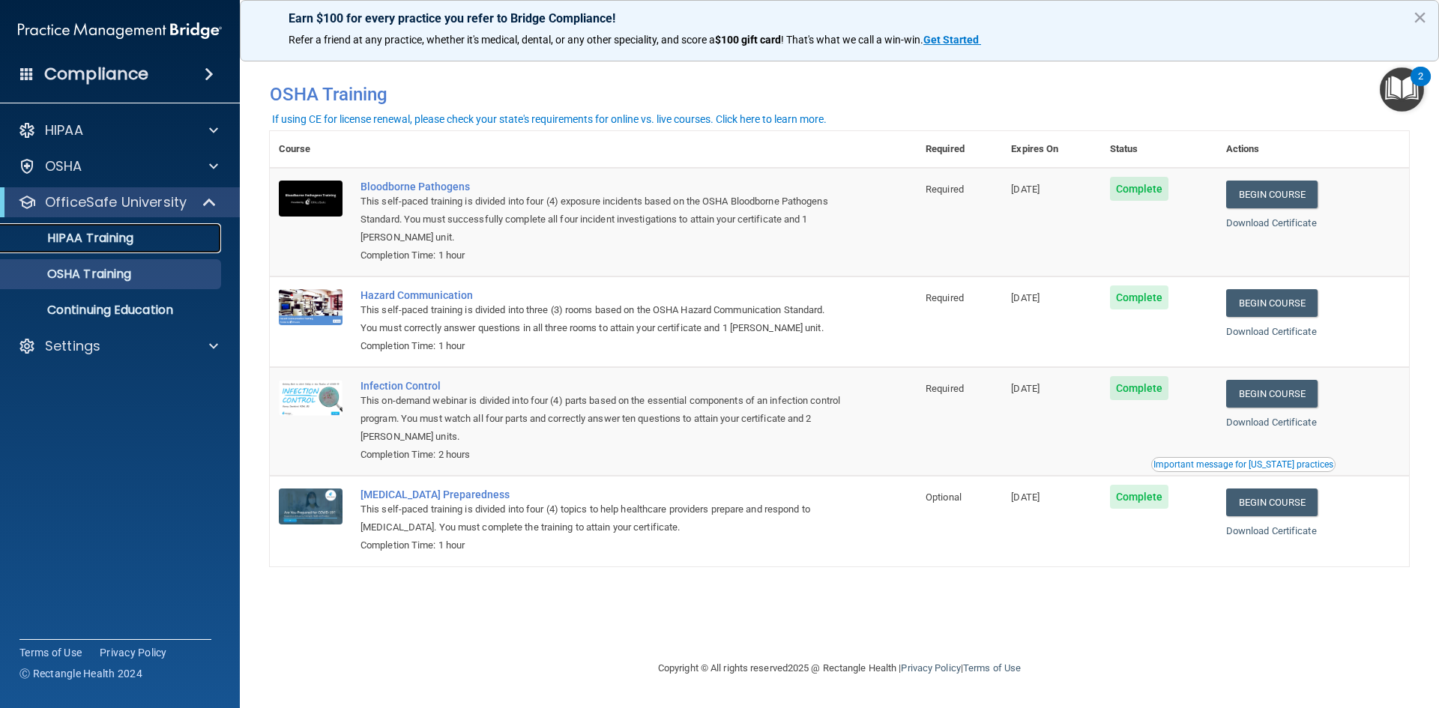
click at [97, 229] on link "HIPAA Training" at bounding box center [103, 238] width 236 height 30
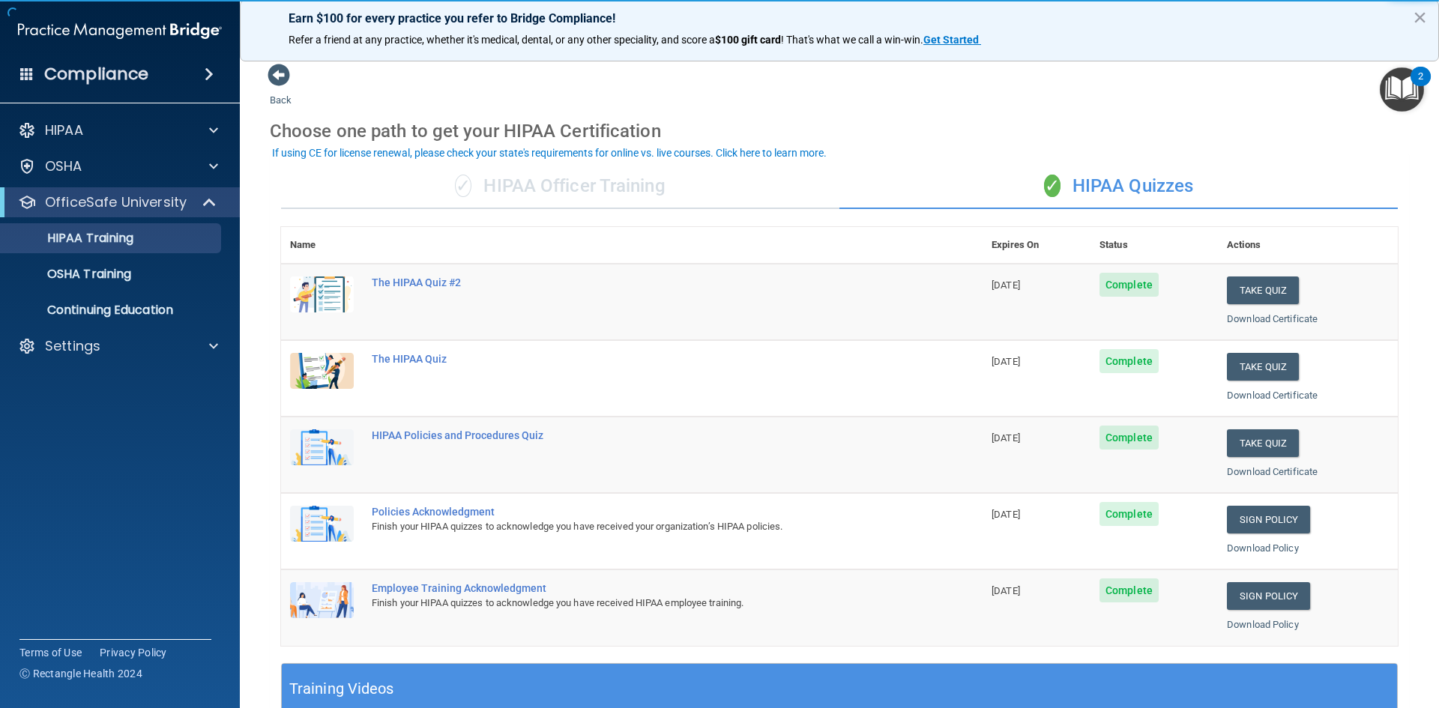
click at [551, 189] on div "✓ HIPAA Officer Training" at bounding box center [560, 186] width 558 height 45
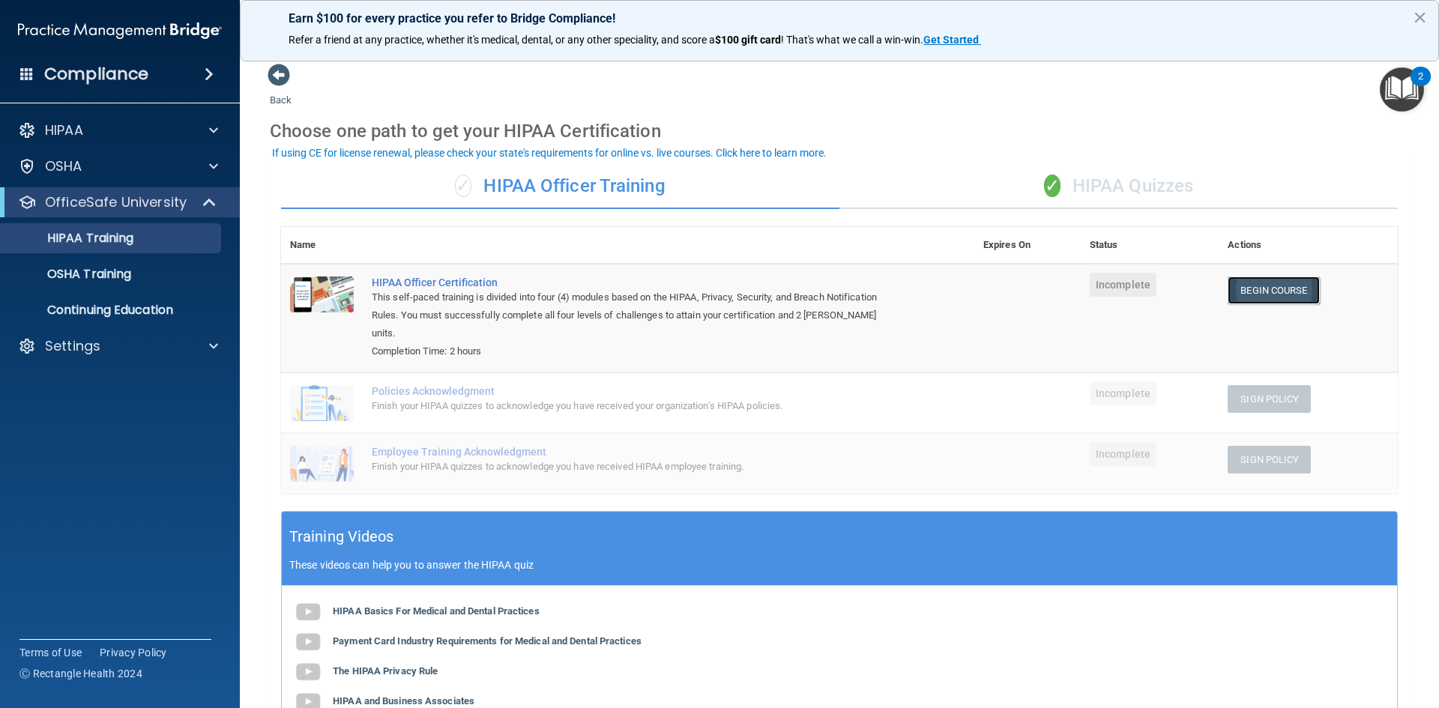
click at [1228, 298] on link "Begin Course" at bounding box center [1273, 291] width 91 height 28
click at [97, 261] on link "OSHA Training" at bounding box center [103, 274] width 236 height 30
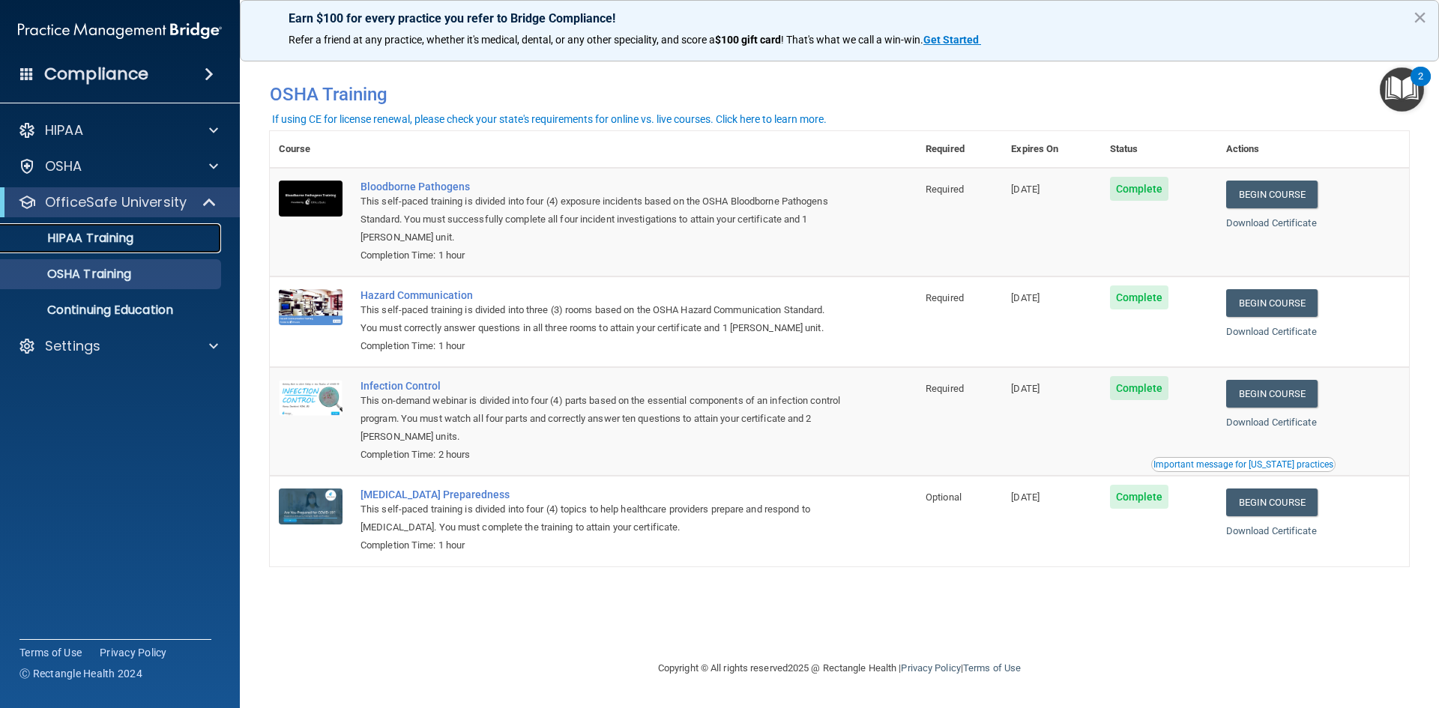
click at [147, 244] on div "HIPAA Training" at bounding box center [112, 238] width 205 height 15
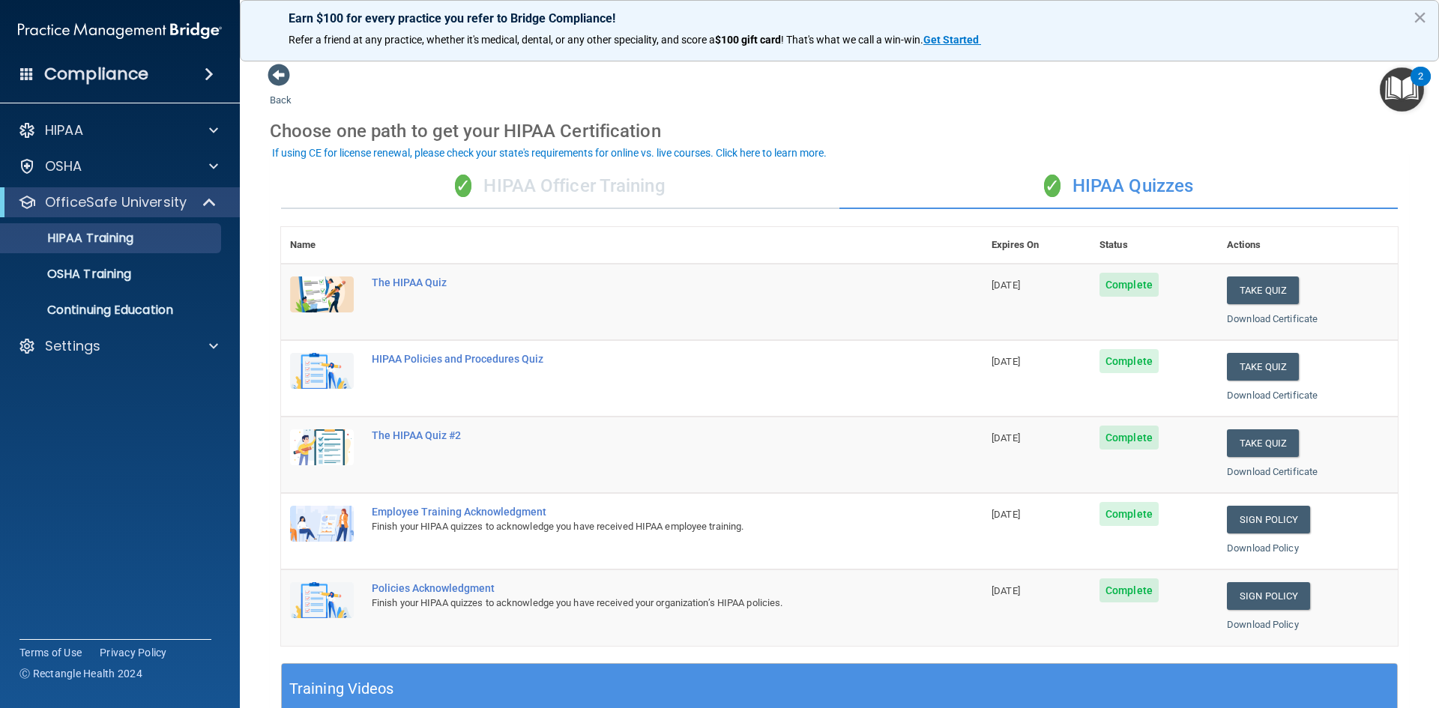
click at [630, 183] on div "✓ HIPAA Officer Training" at bounding box center [560, 186] width 558 height 45
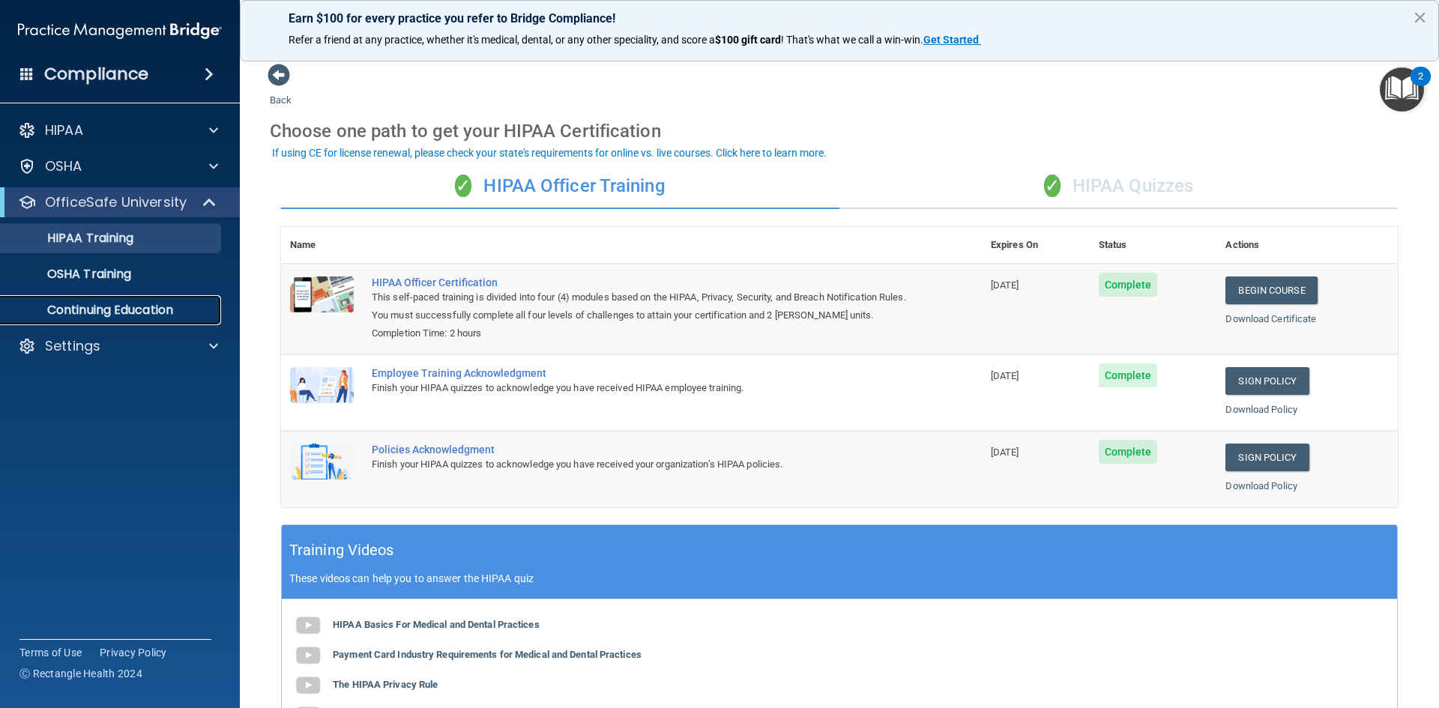
click at [121, 307] on p "Continuing Education" at bounding box center [112, 310] width 205 height 15
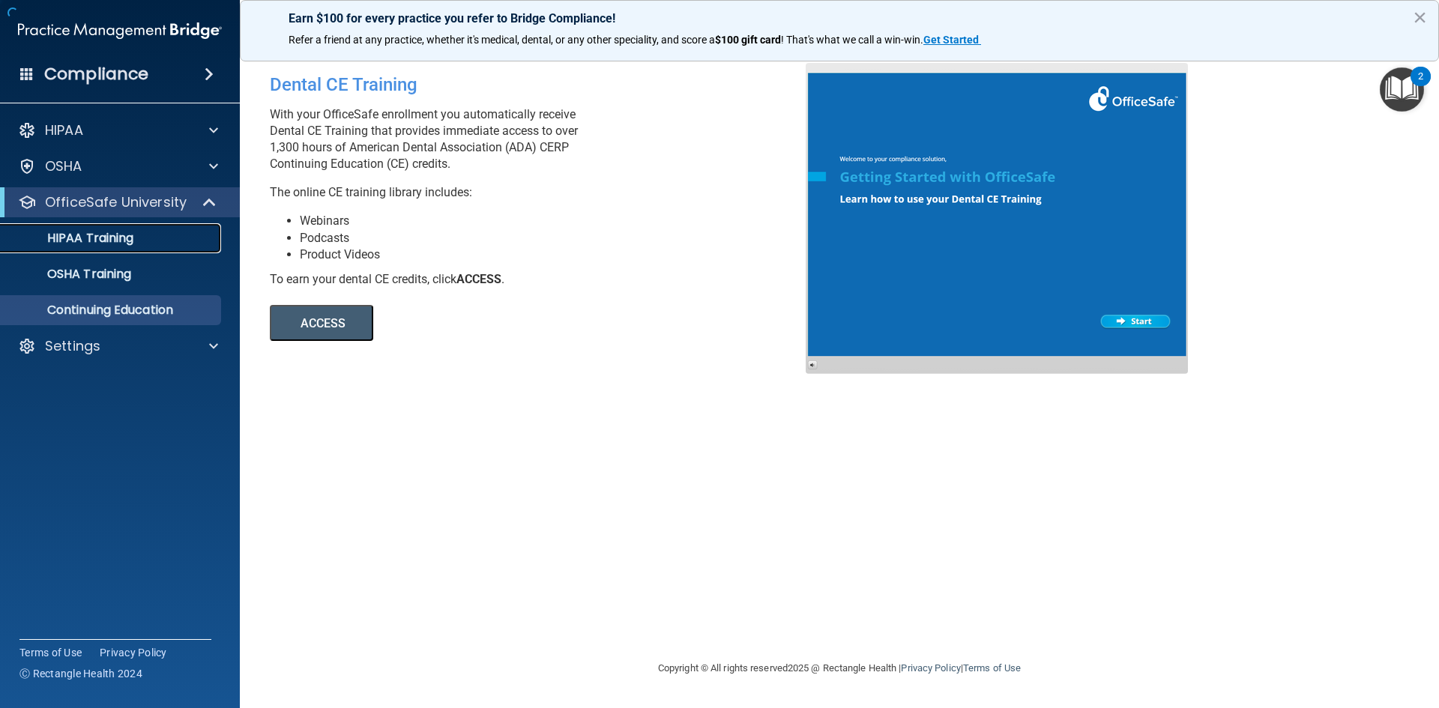
click at [125, 228] on link "HIPAA Training" at bounding box center [103, 238] width 236 height 30
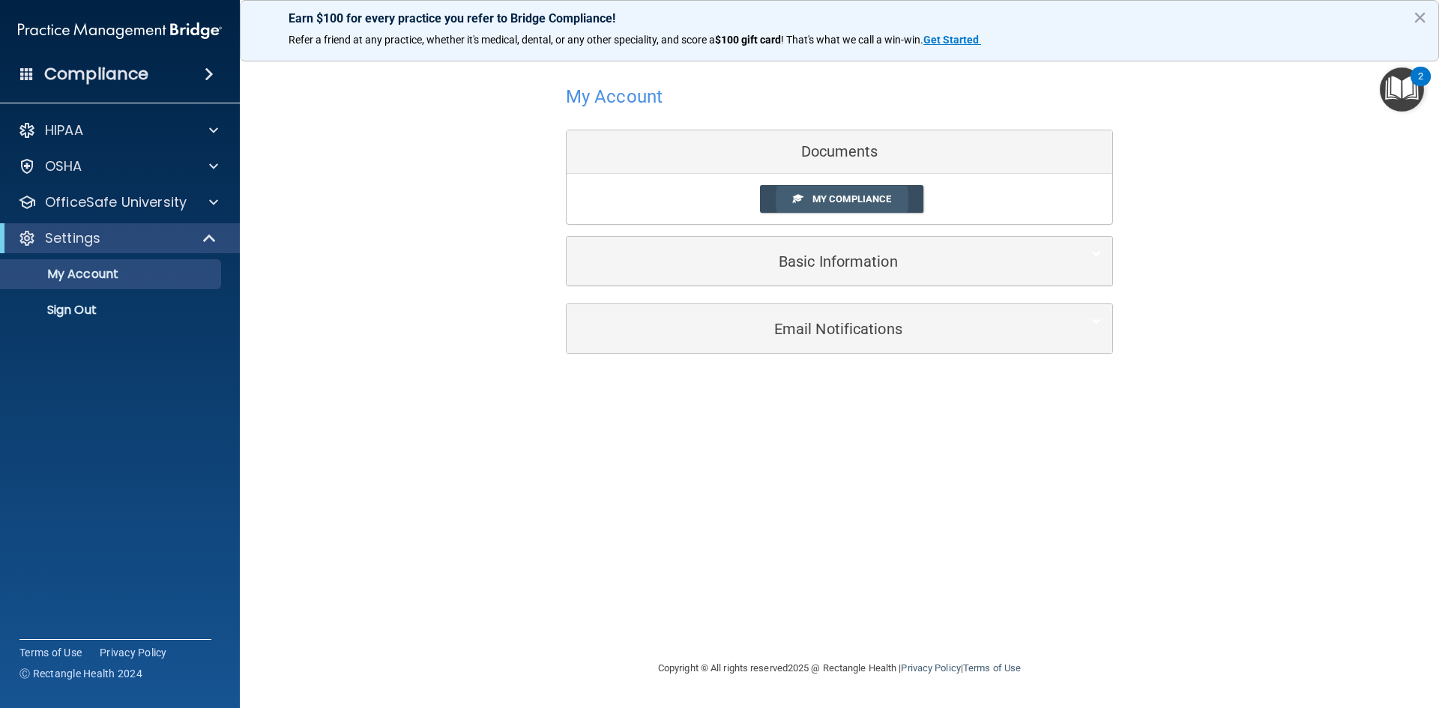
click at [863, 211] on link "My Compliance" at bounding box center [842, 199] width 164 height 28
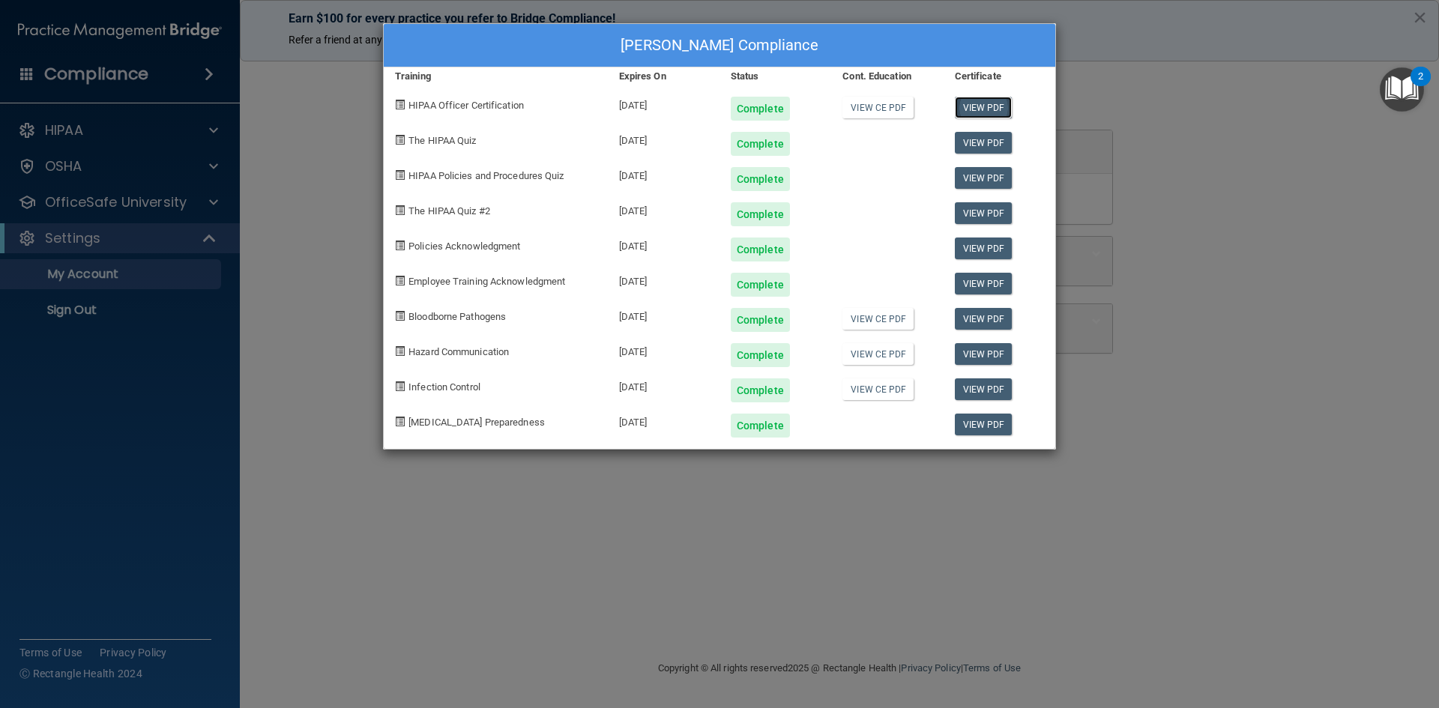
click at [997, 103] on link "View PDF" at bounding box center [984, 108] width 58 height 22
click at [1132, 127] on div "Griselda Gracia's Compliance Training Expires On Status Cont. Education Certifi…" at bounding box center [719, 354] width 1439 height 708
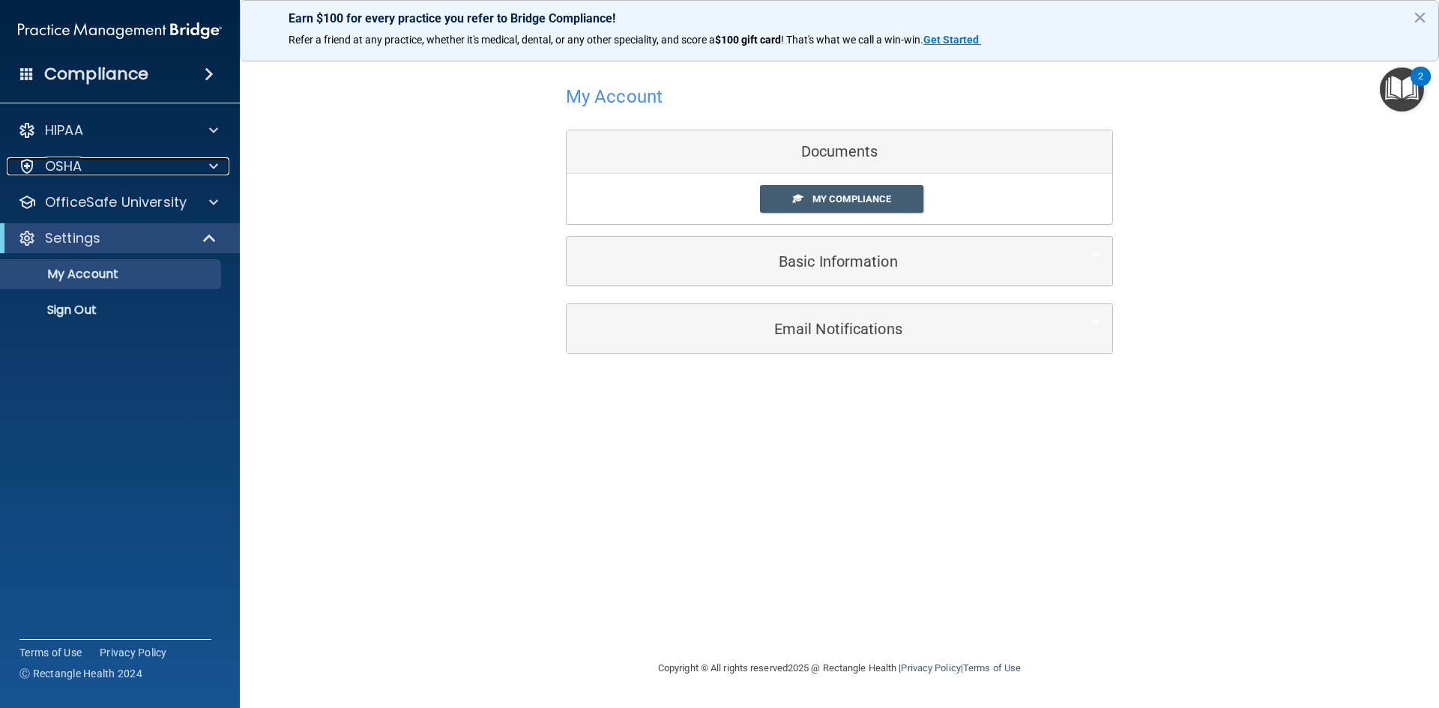
drag, startPoint x: 160, startPoint y: 172, endPoint x: 178, endPoint y: 192, distance: 27.1
click at [160, 172] on div "OSHA" at bounding box center [100, 166] width 186 height 18
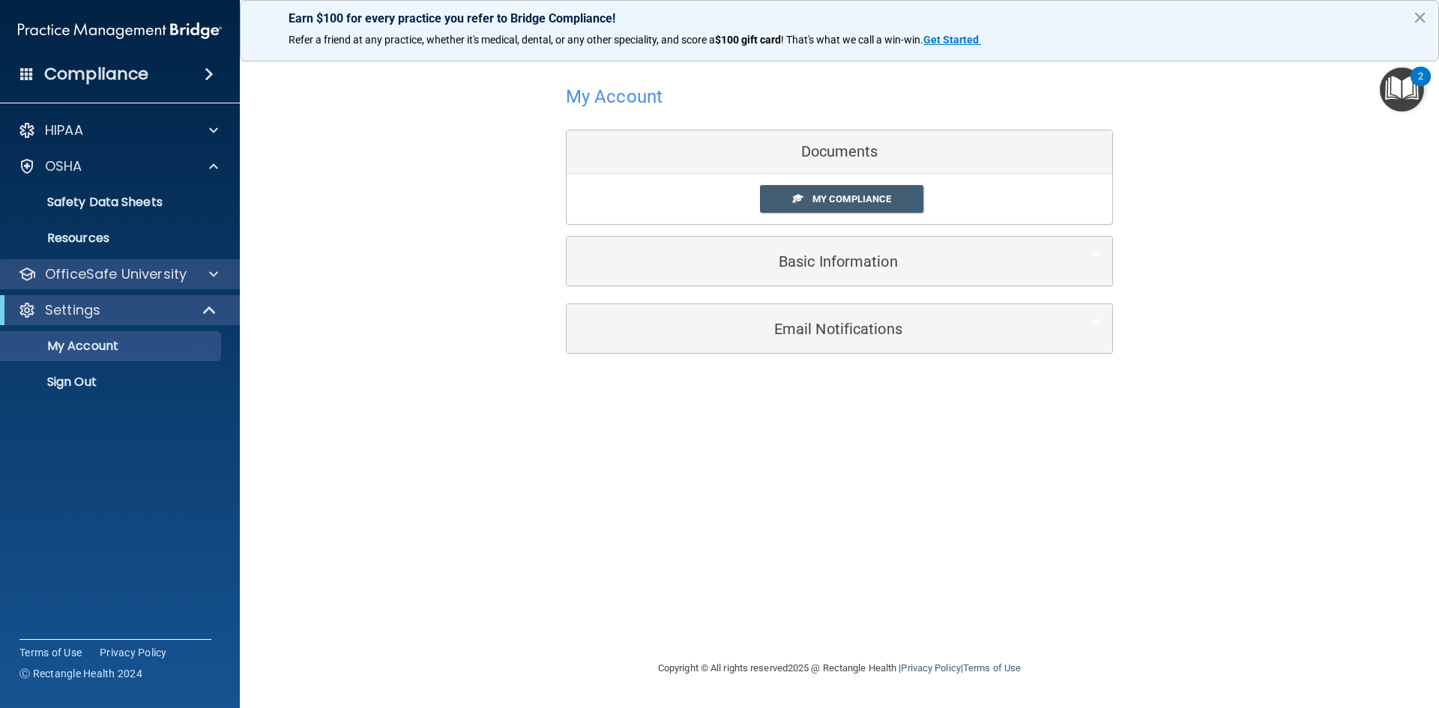
click at [174, 260] on div "OfficeSafe University" at bounding box center [120, 274] width 241 height 30
click at [172, 279] on p "OfficeSafe University" at bounding box center [116, 274] width 142 height 18
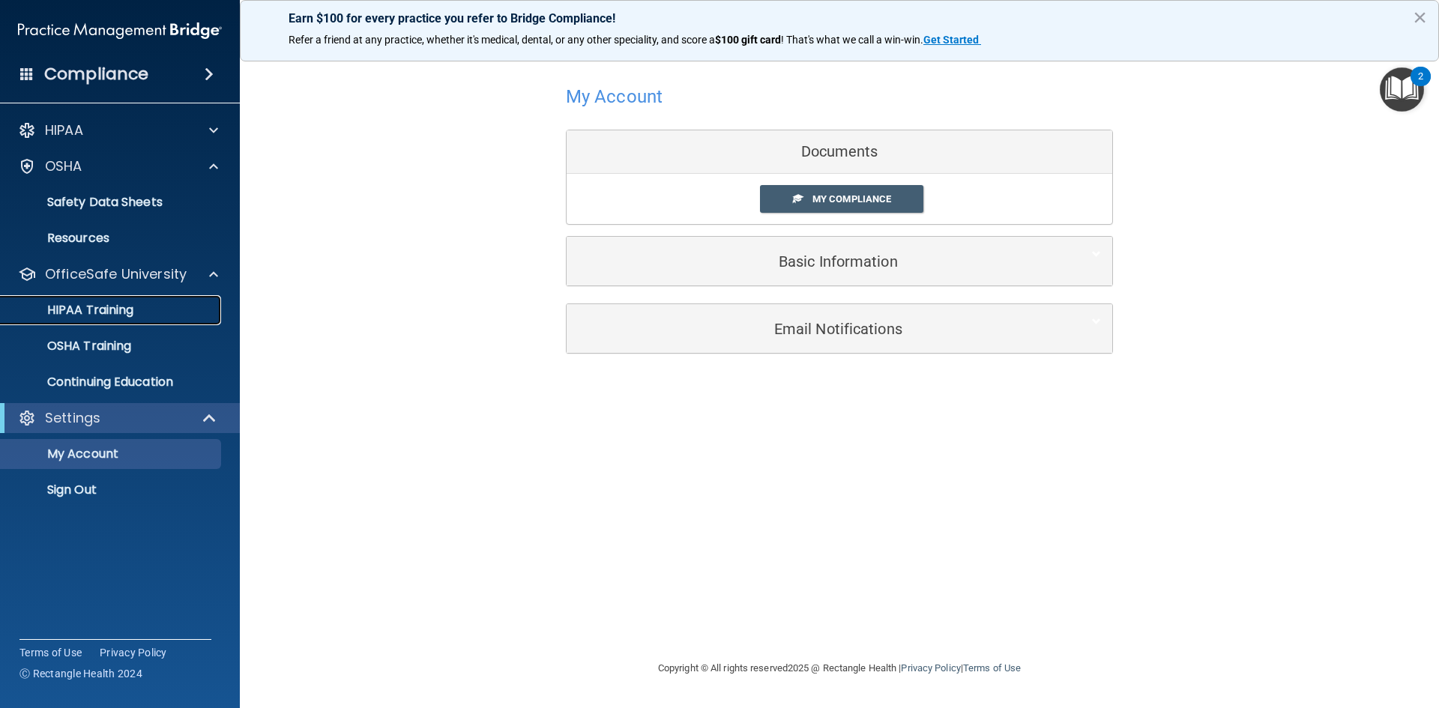
click at [180, 307] on div "HIPAA Training" at bounding box center [112, 310] width 205 height 15
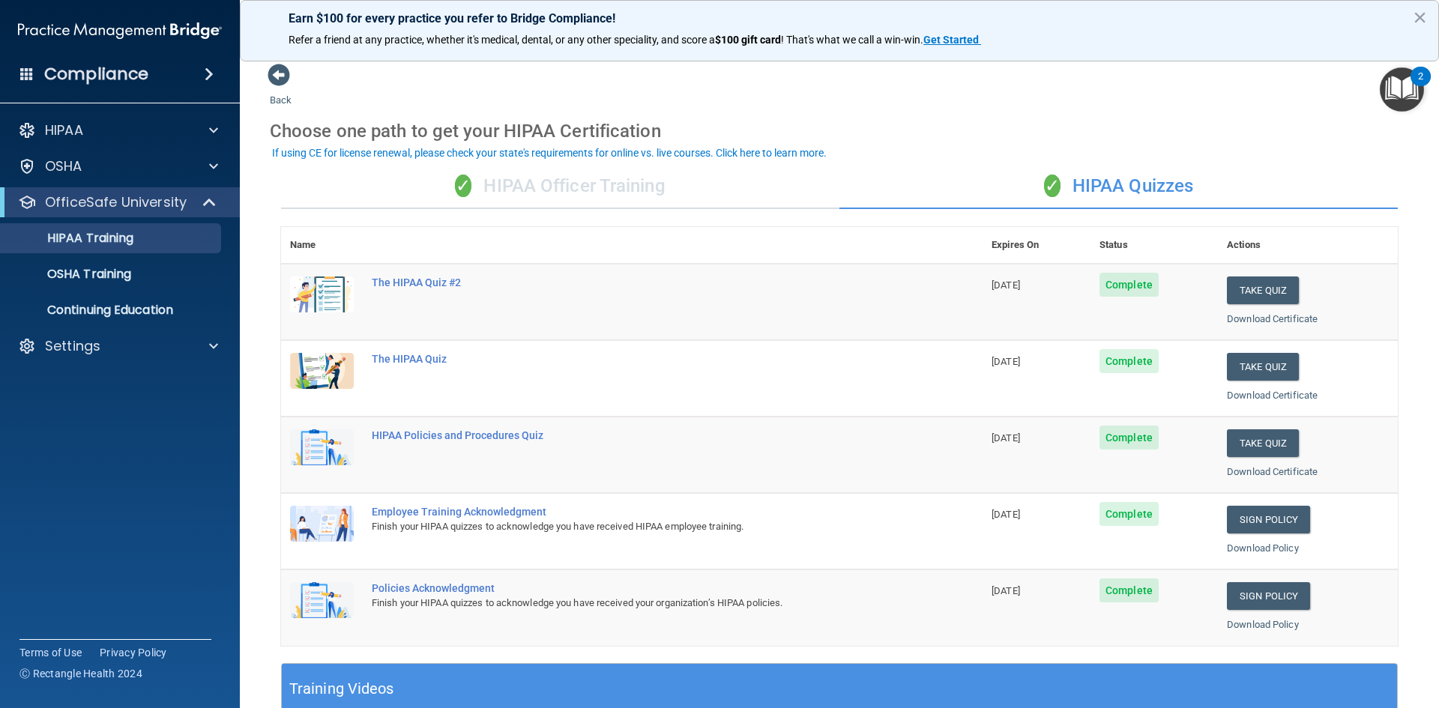
click at [594, 177] on div "✓ HIPAA Officer Training" at bounding box center [560, 186] width 558 height 45
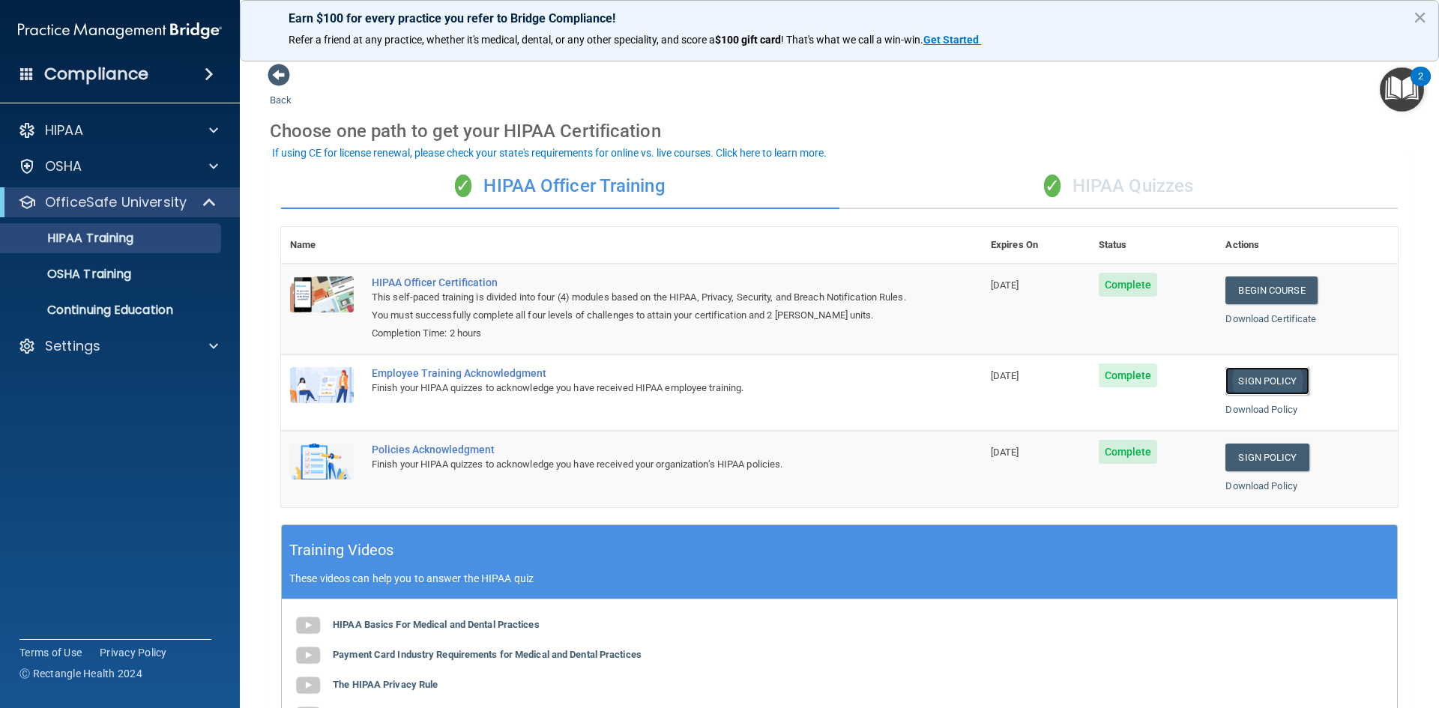
click at [1266, 375] on link "Sign Policy" at bounding box center [1266, 381] width 83 height 28
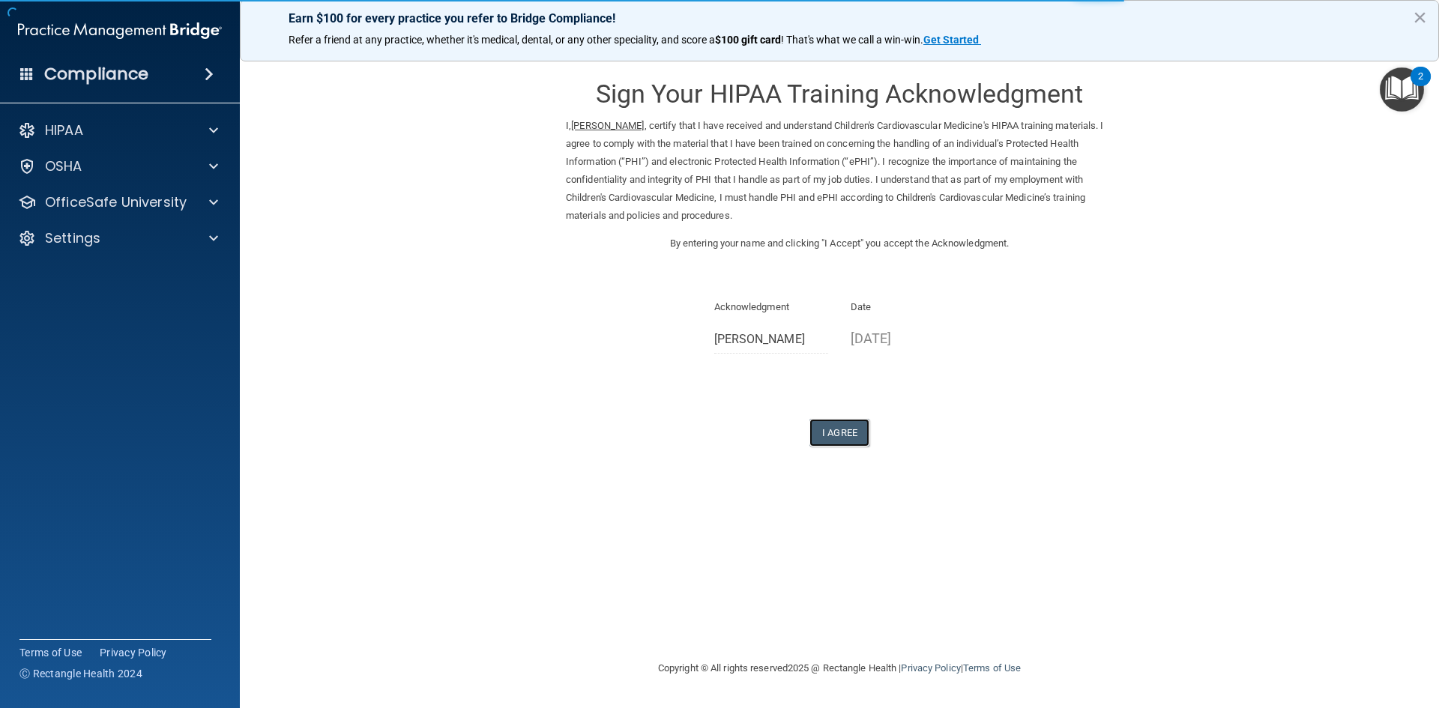
drag, startPoint x: 830, startPoint y: 429, endPoint x: 1218, endPoint y: 236, distance: 433.7
click at [1218, 236] on form "Sign Your HIPAA Training Acknowledgment I, [PERSON_NAME] , certify that I have …" at bounding box center [839, 273] width 1139 height 420
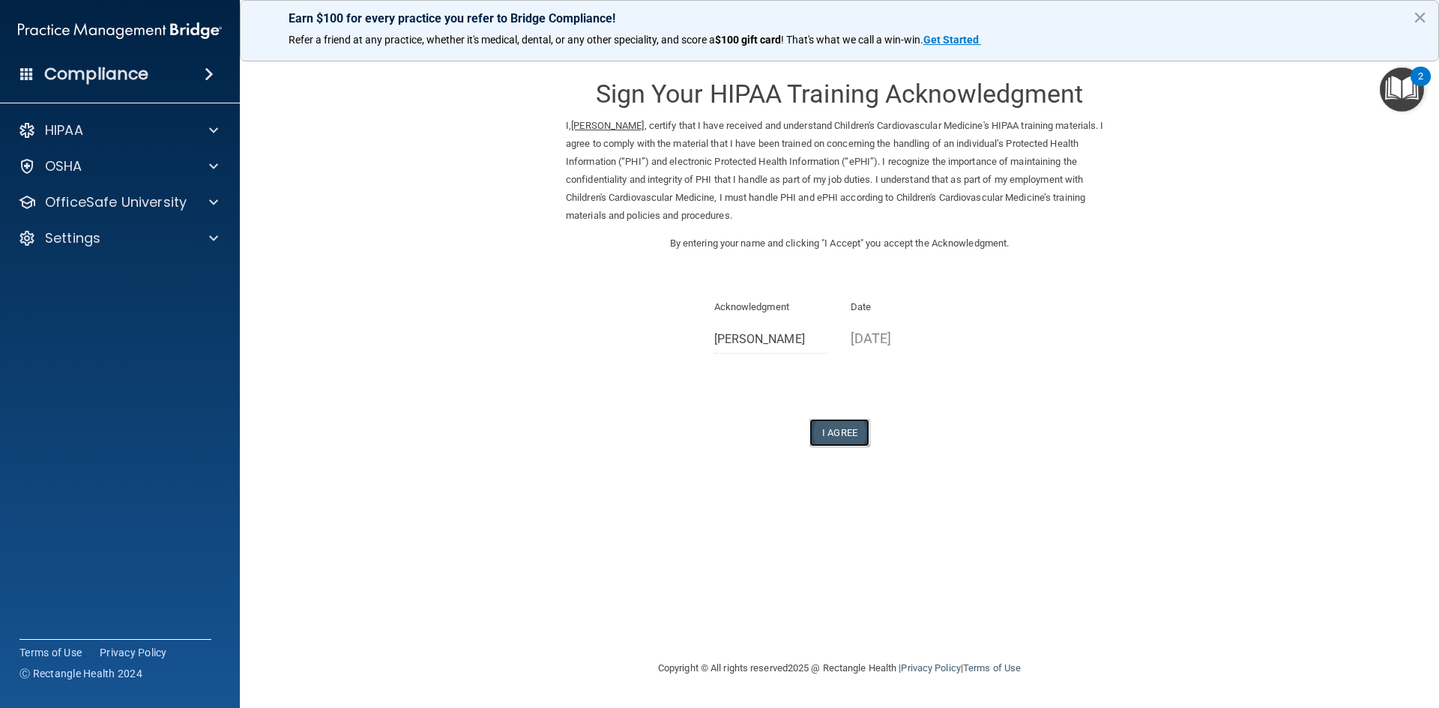
click at [833, 446] on button "I Agree" at bounding box center [839, 433] width 60 height 28
click at [838, 436] on button "I Agree" at bounding box center [839, 433] width 60 height 28
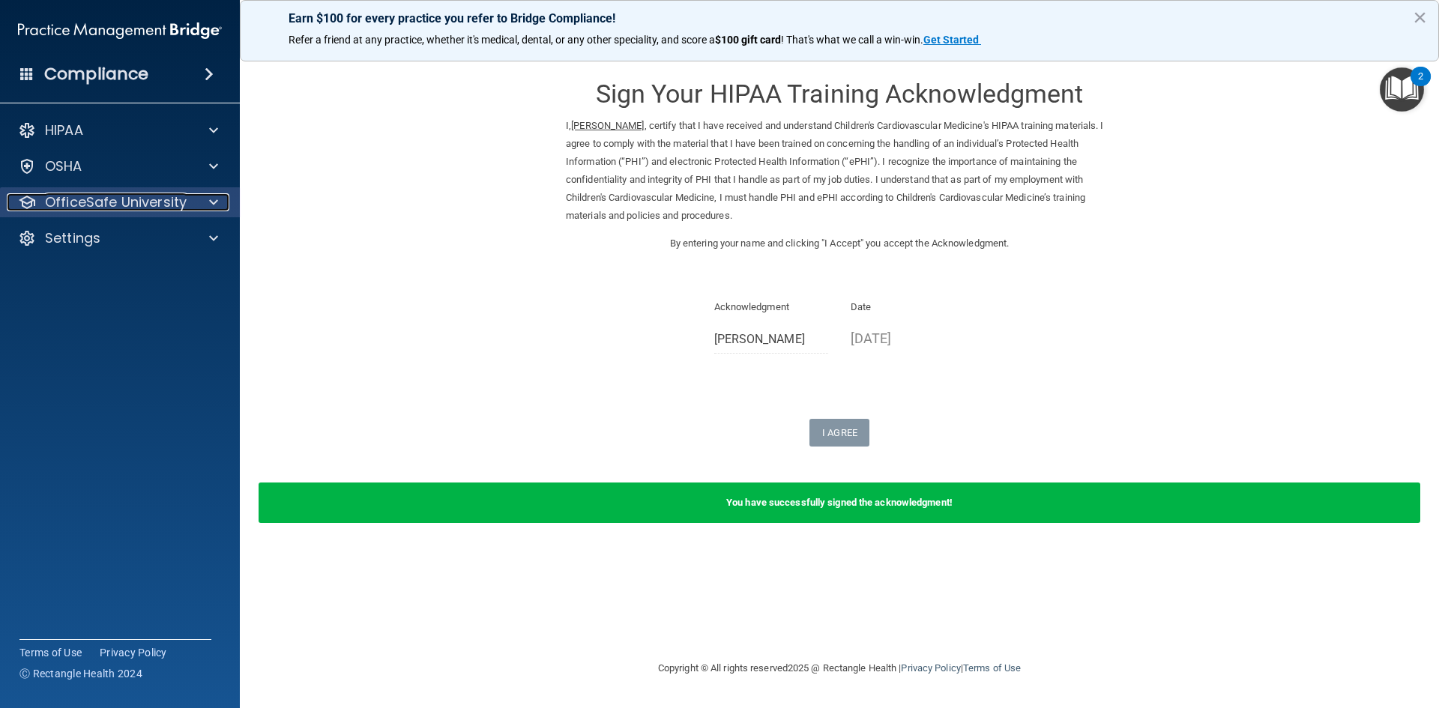
click at [141, 200] on p "OfficeSafe University" at bounding box center [116, 202] width 142 height 18
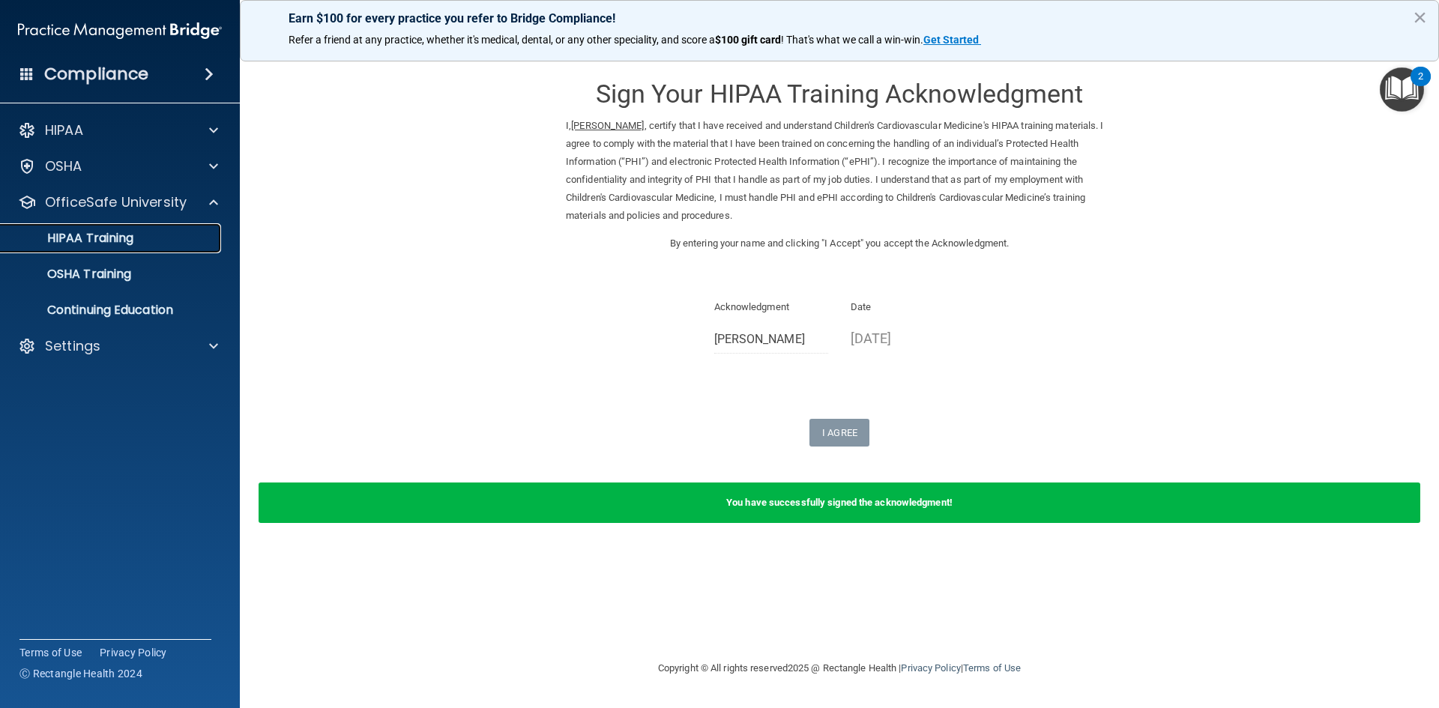
click at [133, 246] on p "HIPAA Training" at bounding box center [72, 238] width 124 height 15
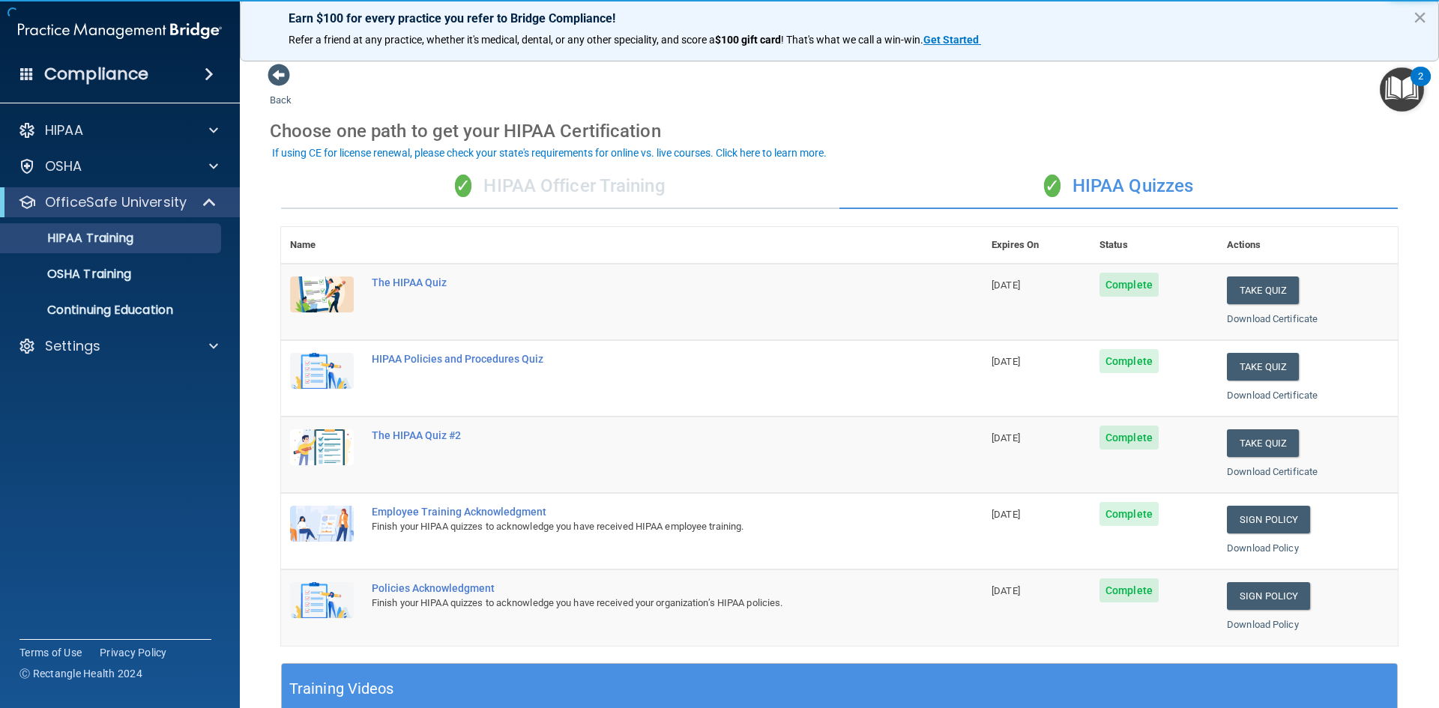
click at [492, 182] on div "✓ HIPAA Officer Training" at bounding box center [560, 186] width 558 height 45
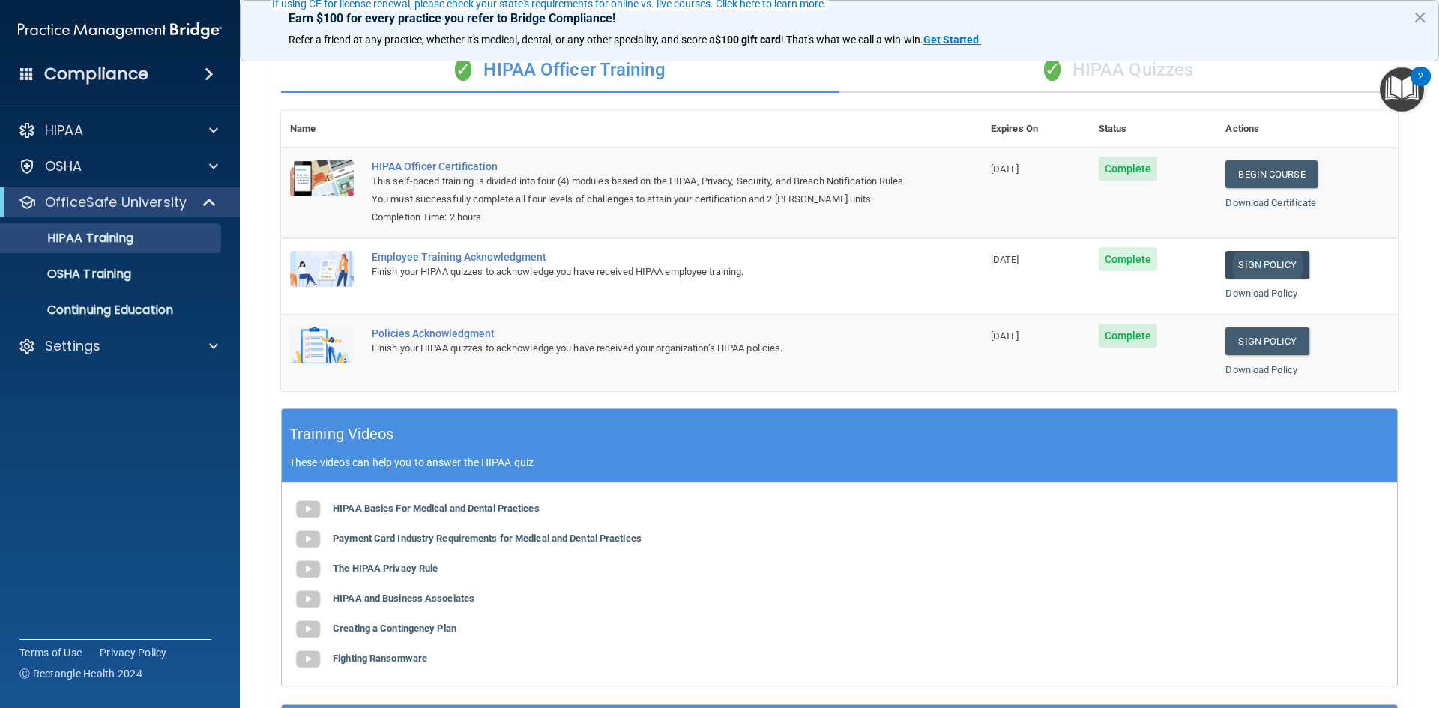
scroll to position [150, 0]
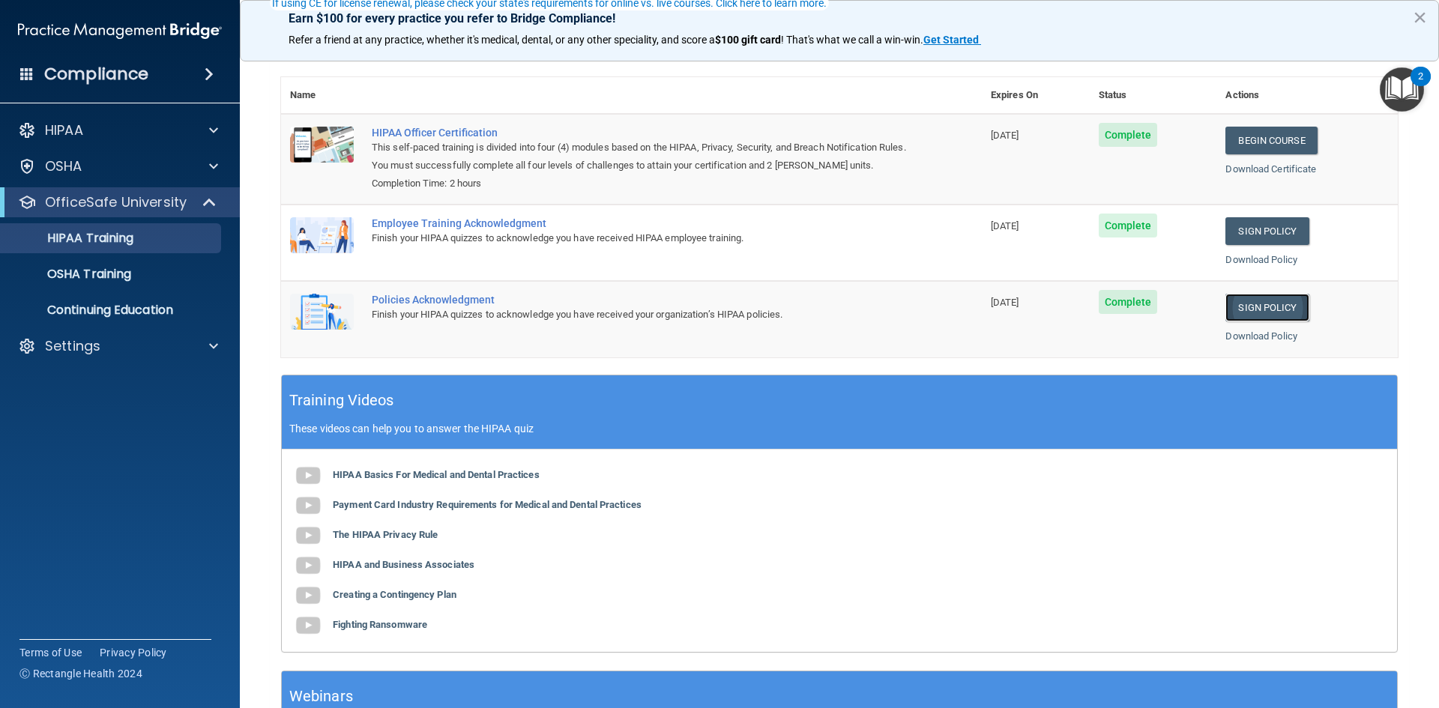
click at [1251, 309] on link "Sign Policy" at bounding box center [1266, 308] width 83 height 28
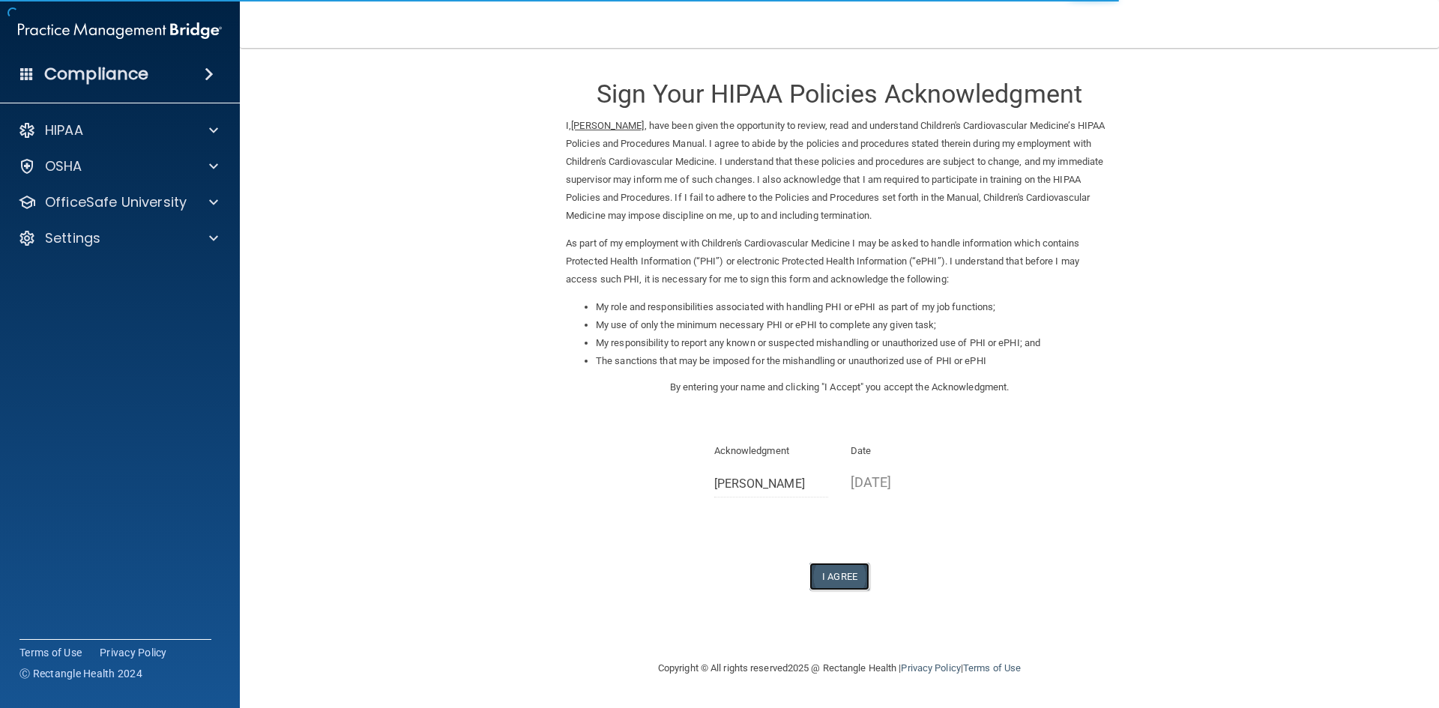
click at [833, 585] on button "I Agree" at bounding box center [839, 577] width 60 height 28
